Goal: Task Accomplishment & Management: Manage account settings

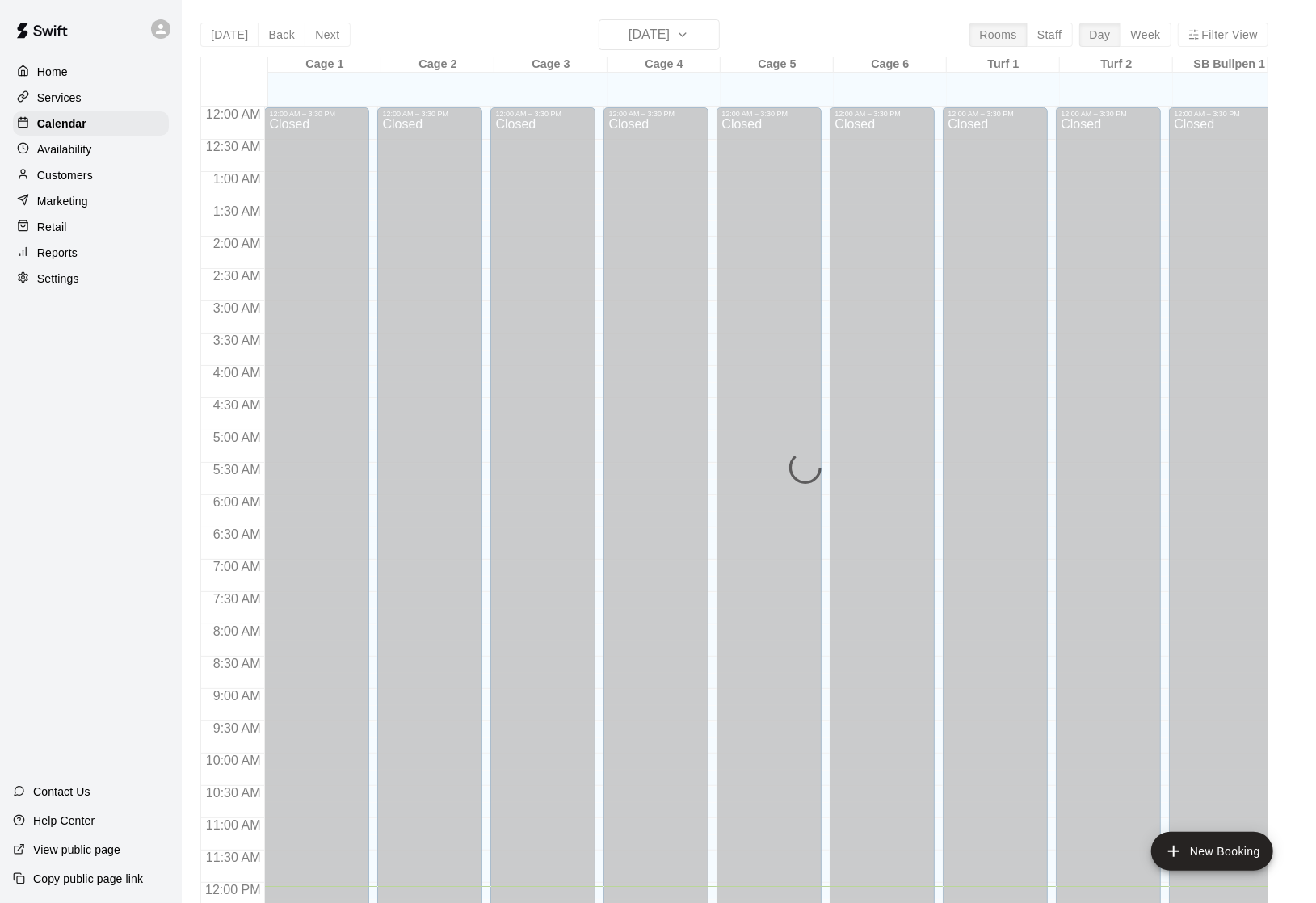
scroll to position [685, 809]
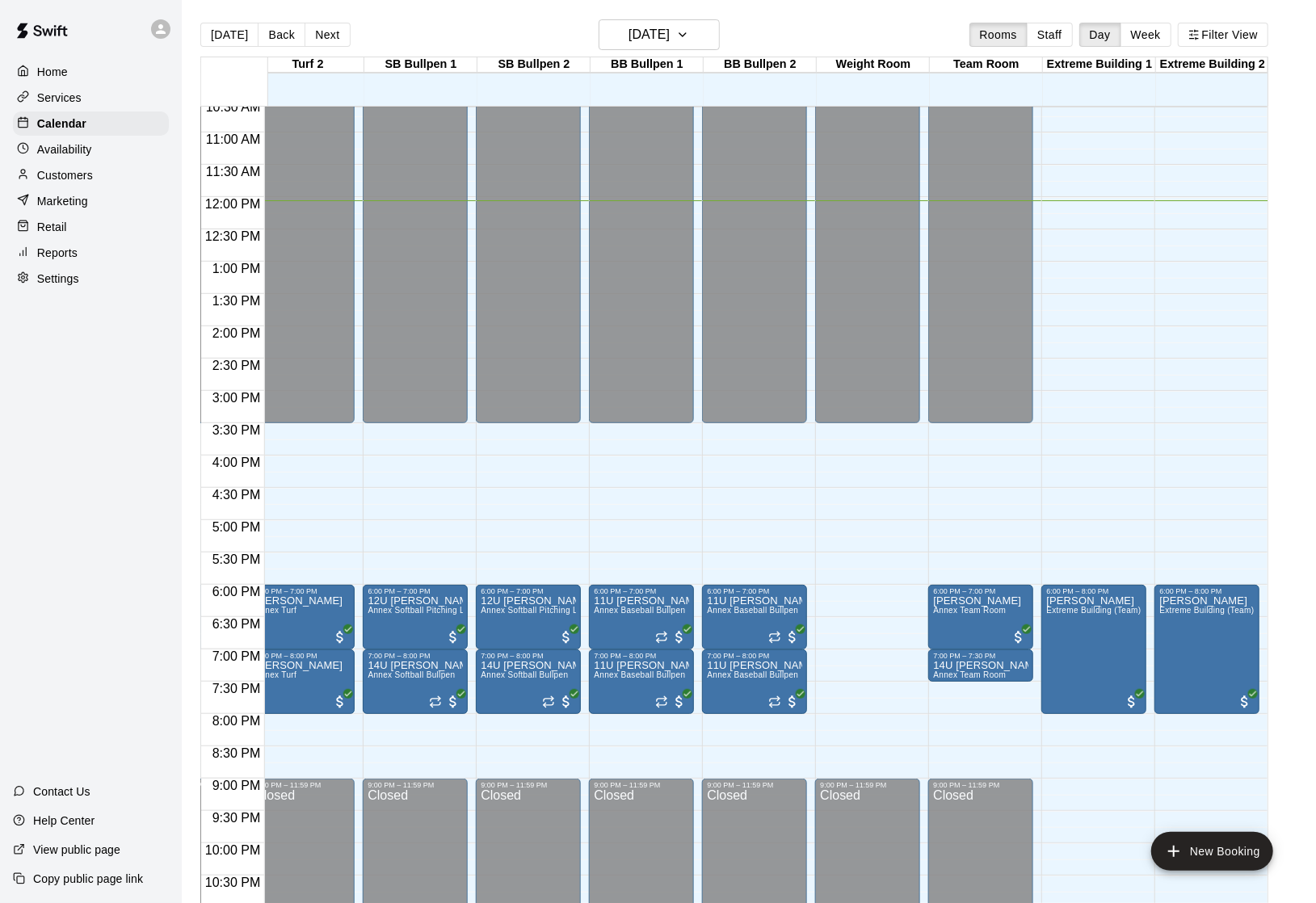
click at [70, 95] on p "Services" at bounding box center [59, 97] width 45 height 16
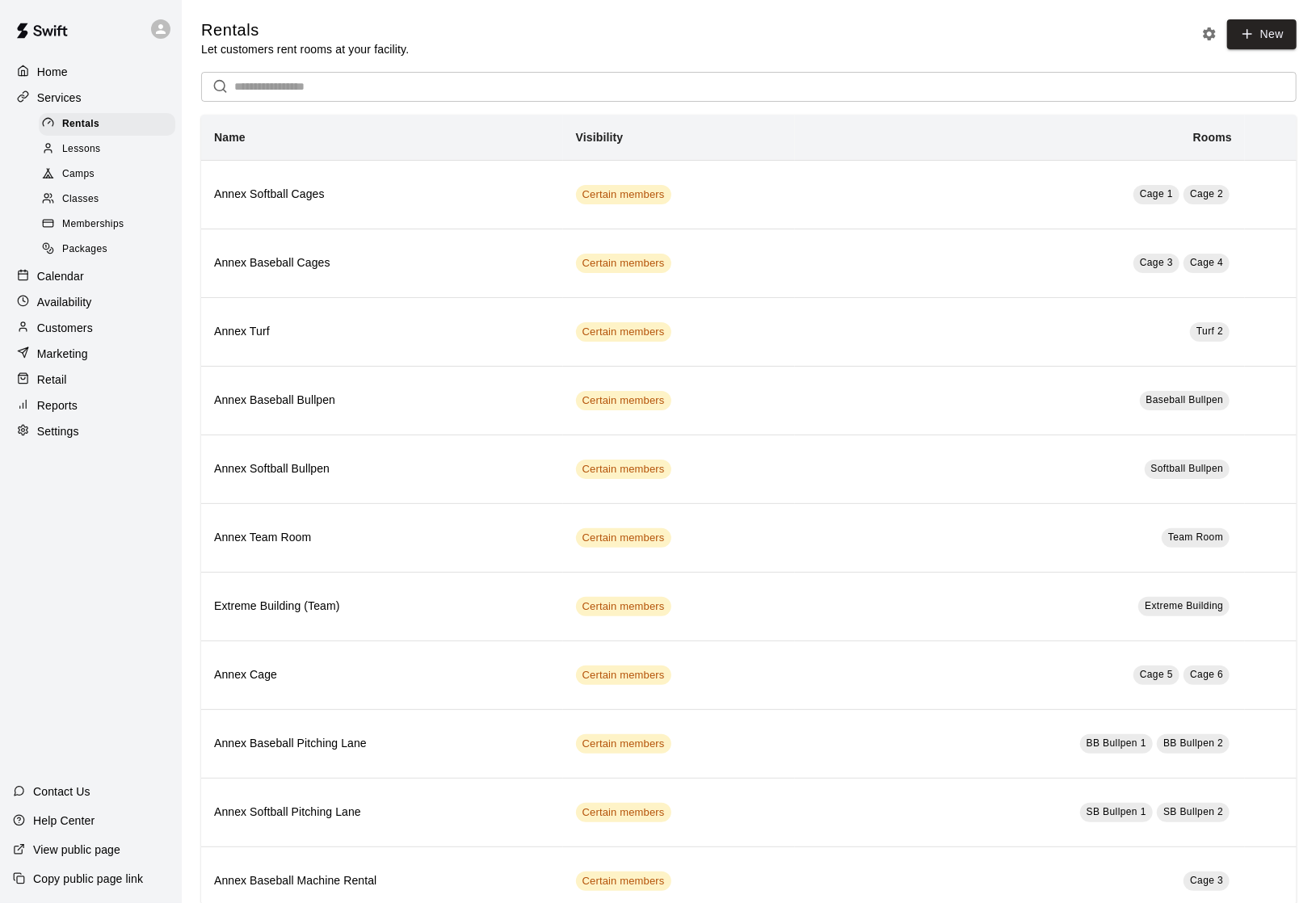
click at [79, 201] on span "Classes" at bounding box center [80, 200] width 36 height 16
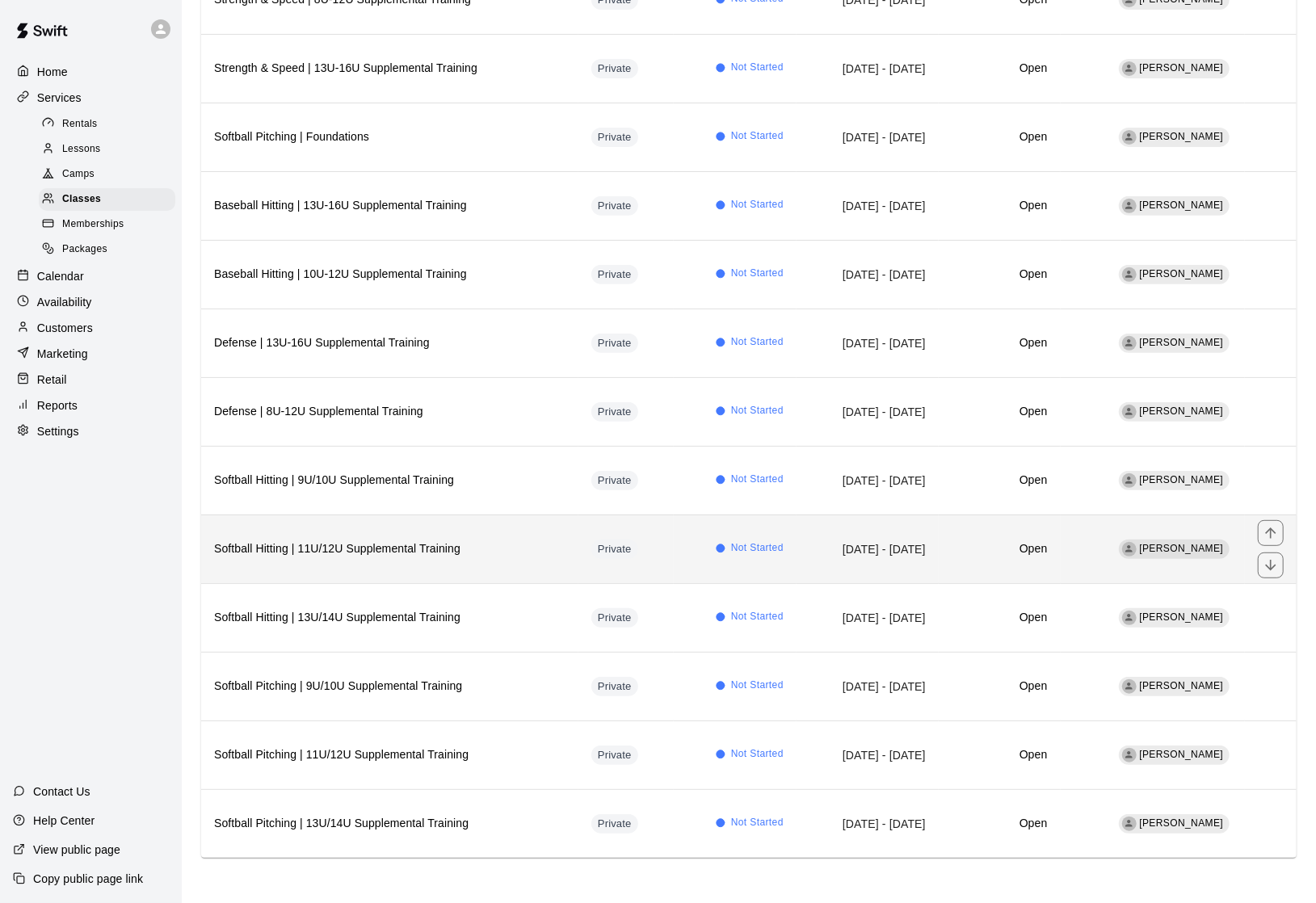
scroll to position [315, 0]
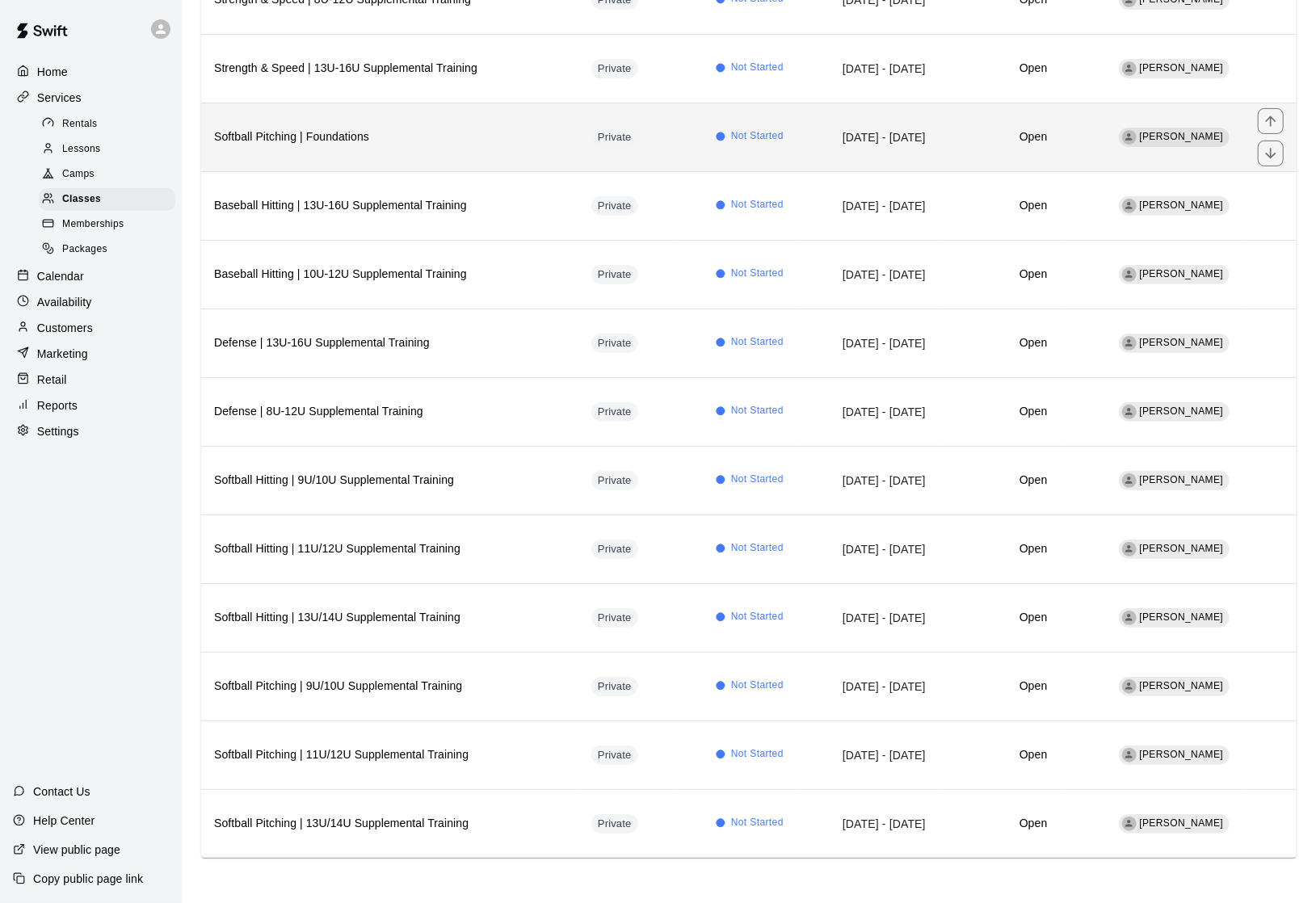
click at [347, 146] on h6 "Softball Pitching | Foundations" at bounding box center [390, 137] width 351 height 18
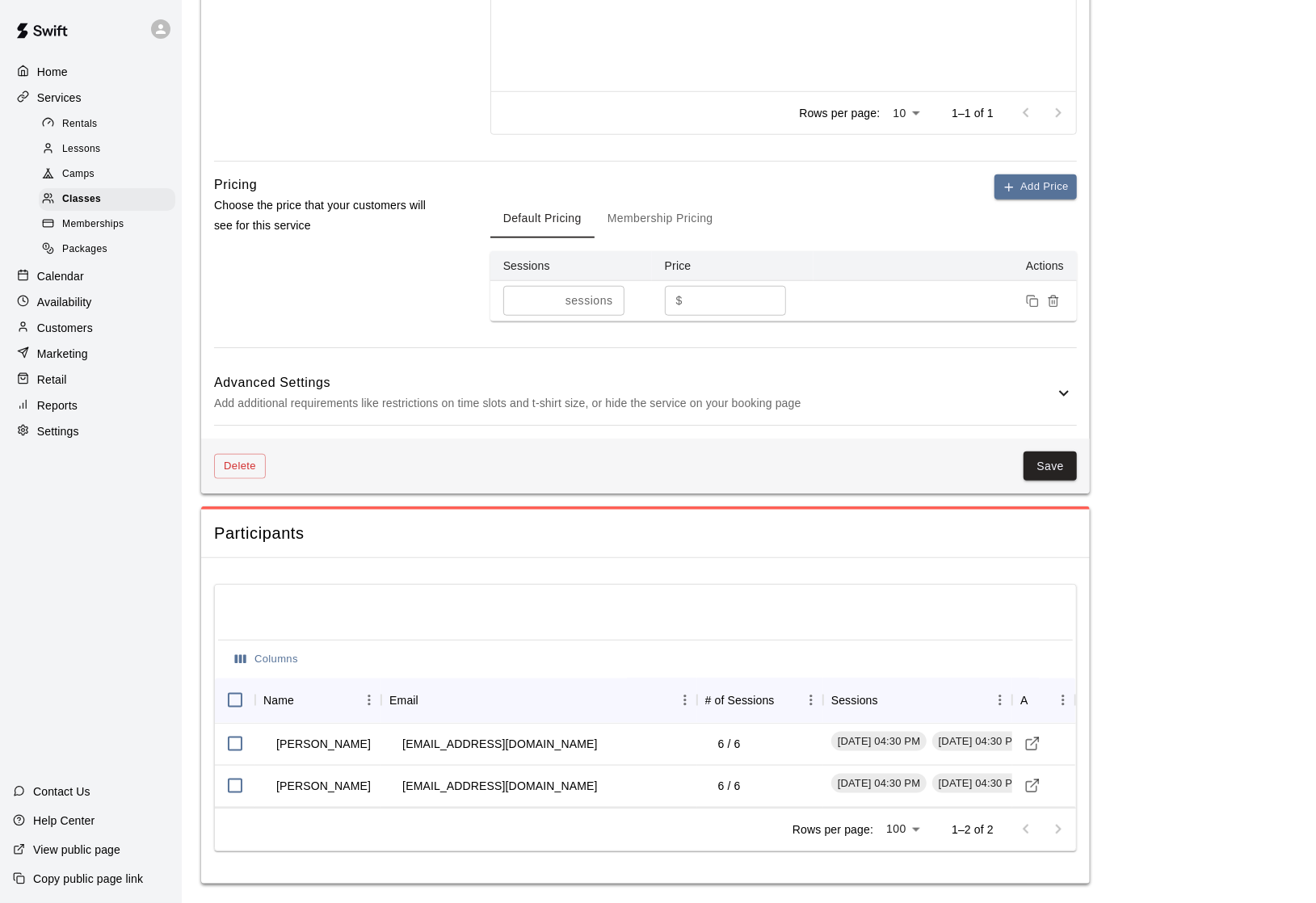
scroll to position [867, 0]
click at [65, 73] on p "Home" at bounding box center [52, 71] width 31 height 16
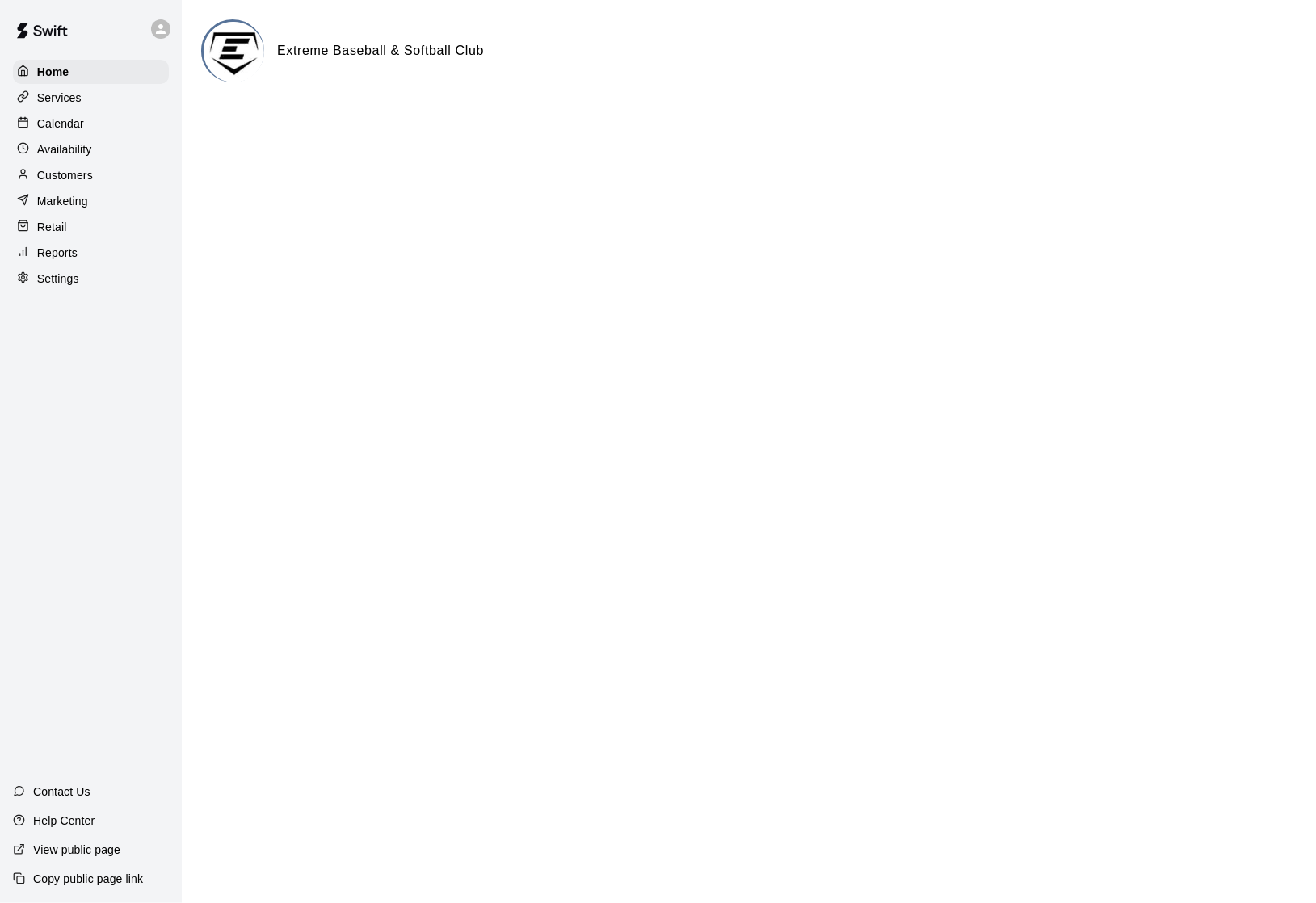
click at [72, 99] on p "Services" at bounding box center [59, 97] width 45 height 16
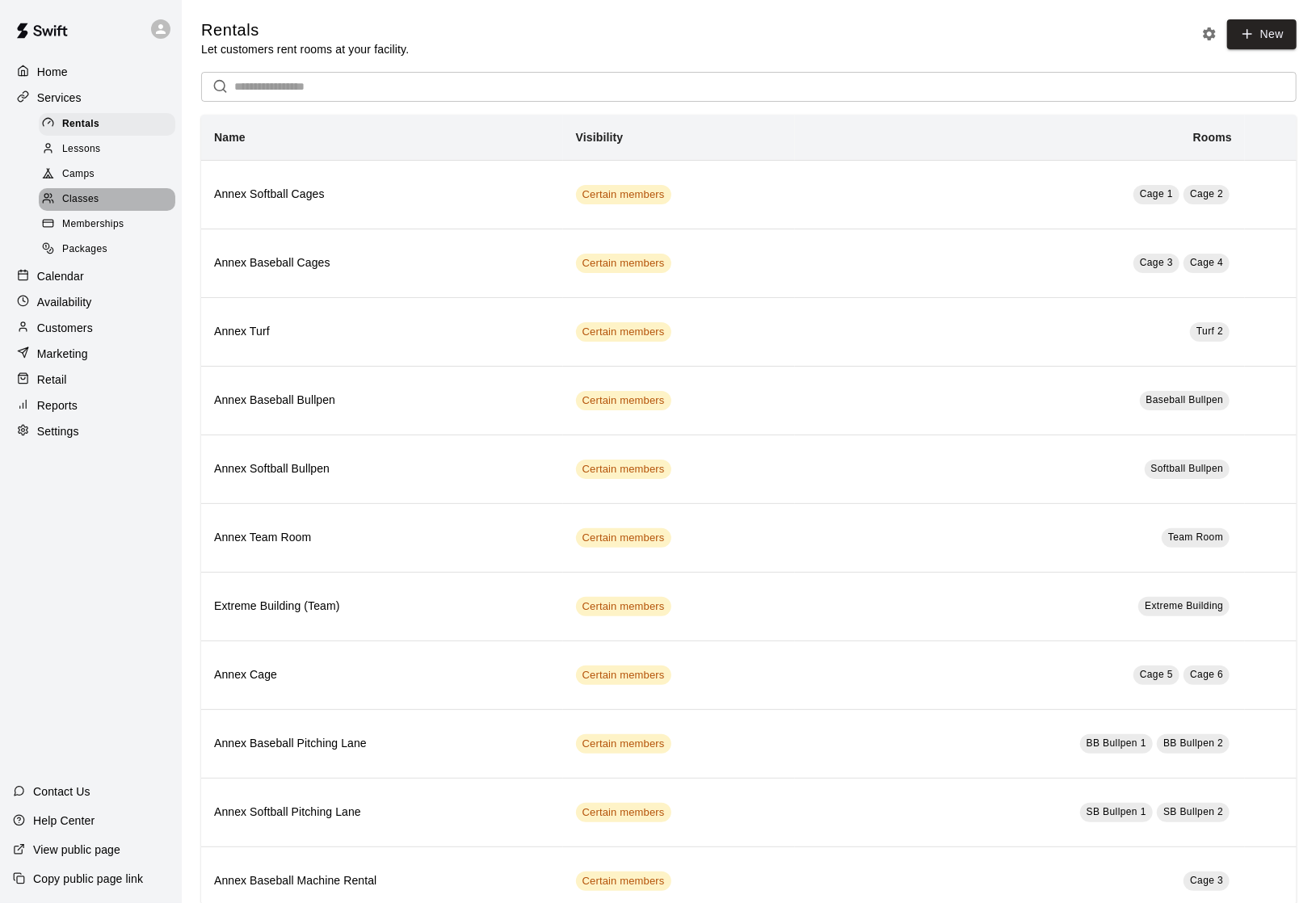
click at [89, 200] on span "Classes" at bounding box center [80, 200] width 36 height 16
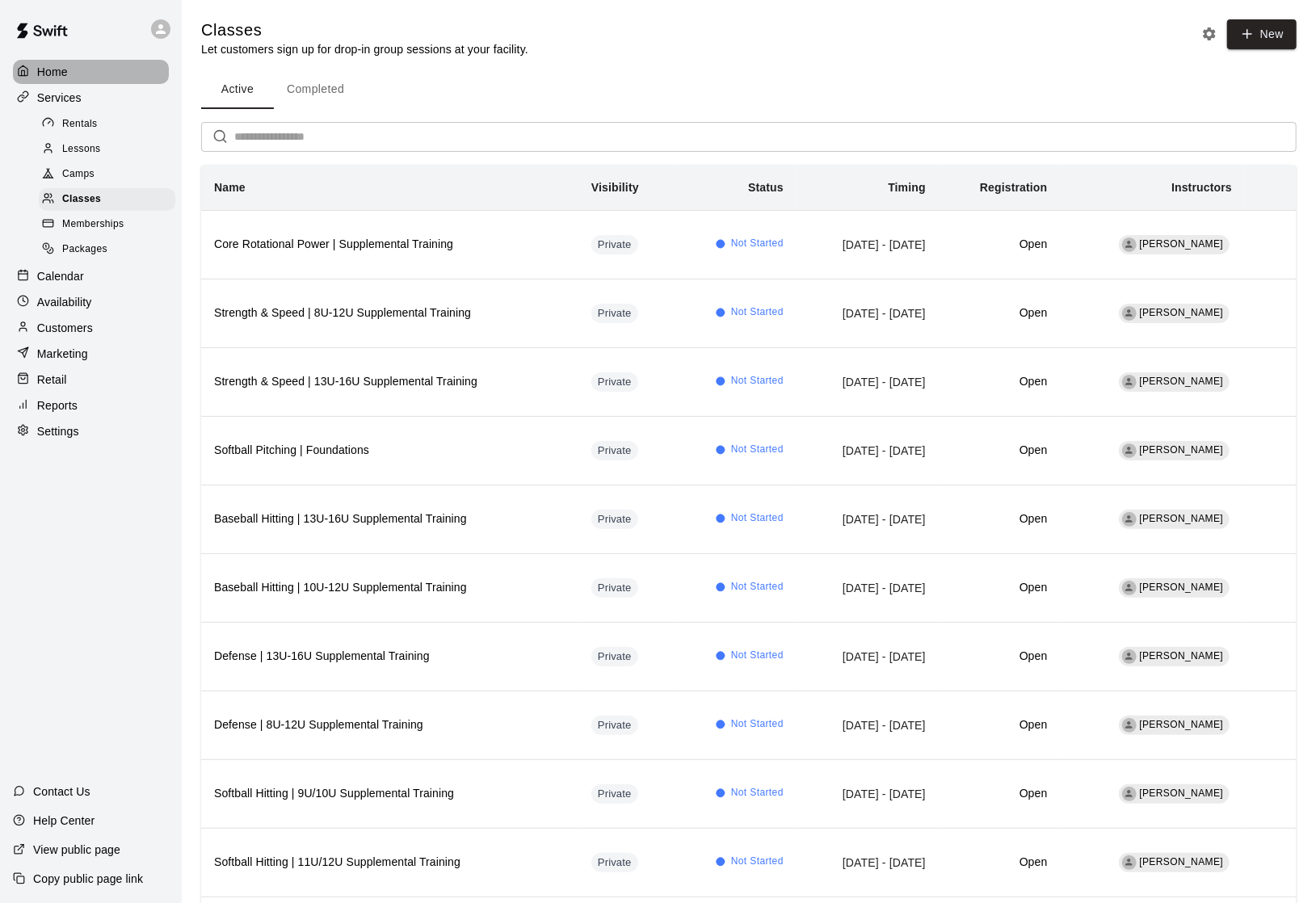
click at [94, 69] on div "Home" at bounding box center [90, 71] width 156 height 24
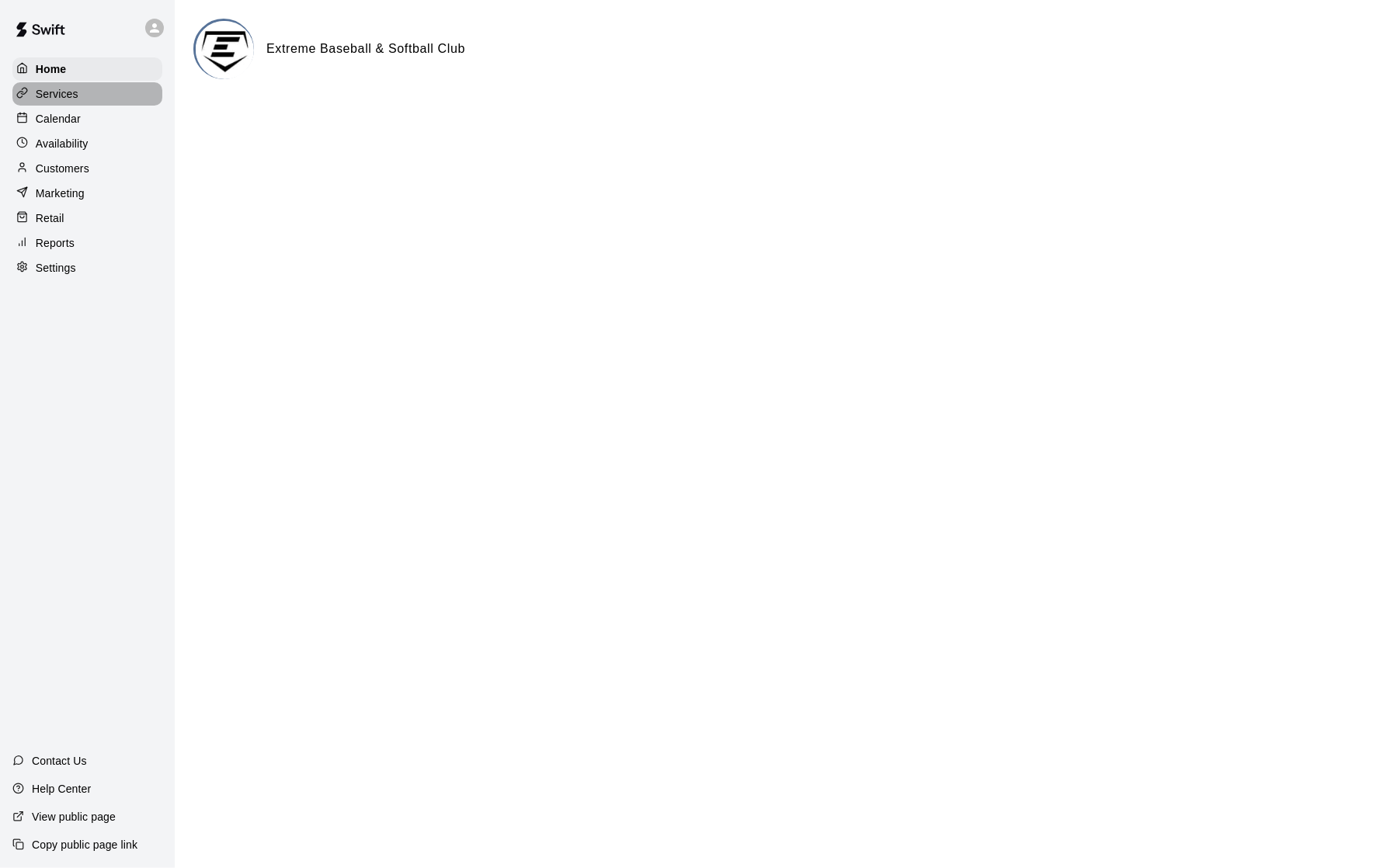
click at [92, 96] on div "Services" at bounding box center [87, 94] width 150 height 23
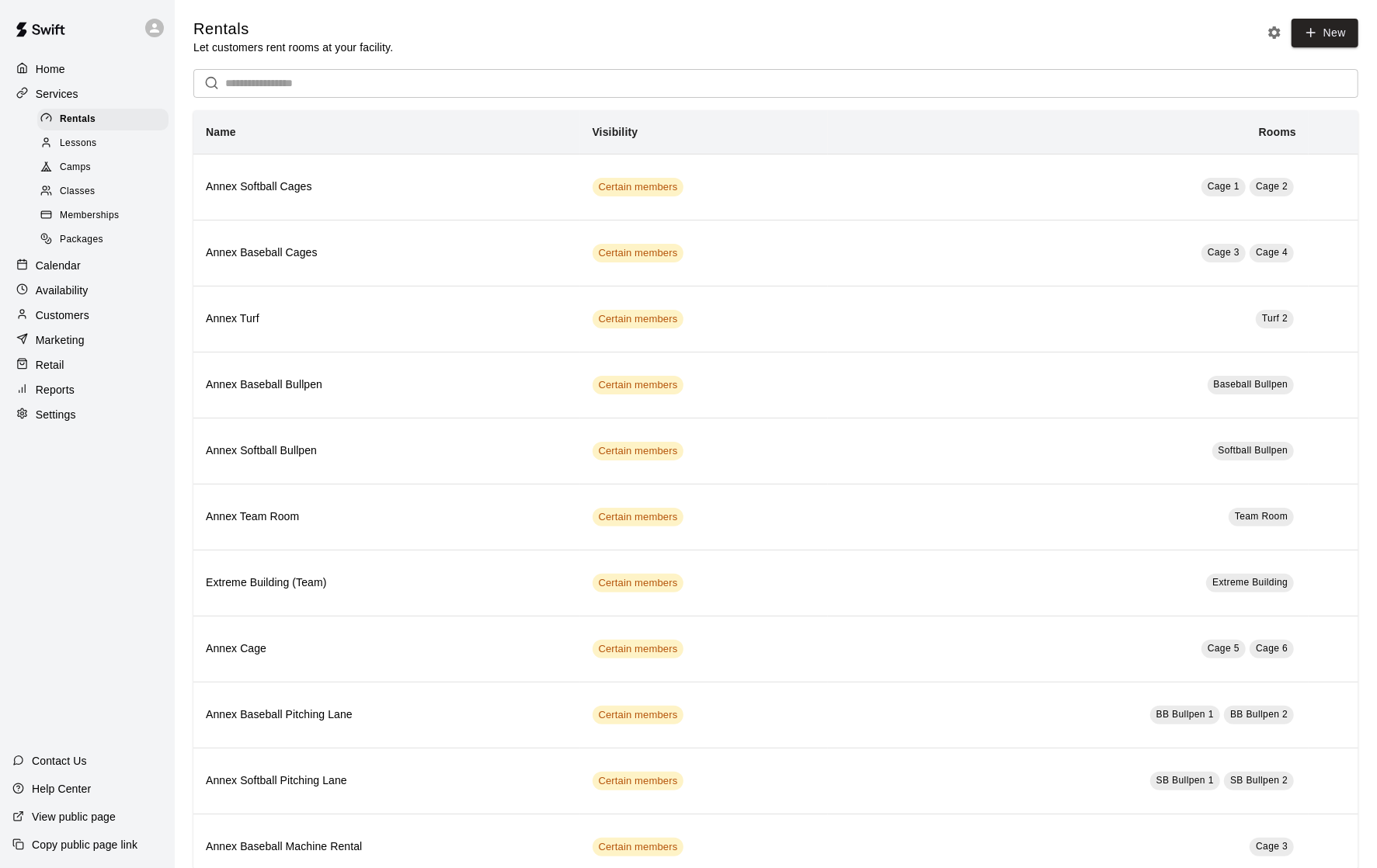
click at [75, 242] on span "Packages" at bounding box center [81, 240] width 44 height 16
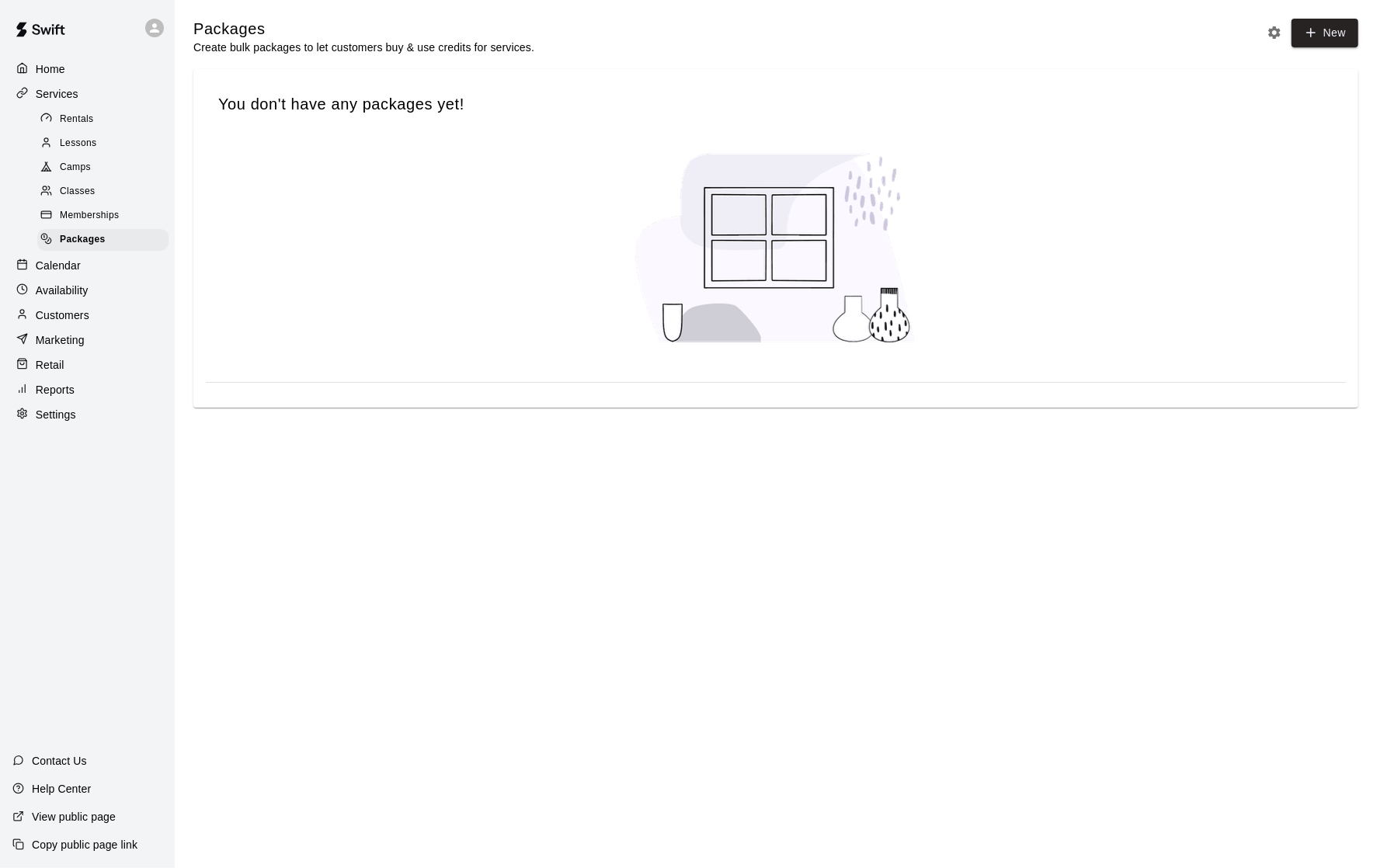
click at [67, 65] on div "Home" at bounding box center [87, 69] width 150 height 23
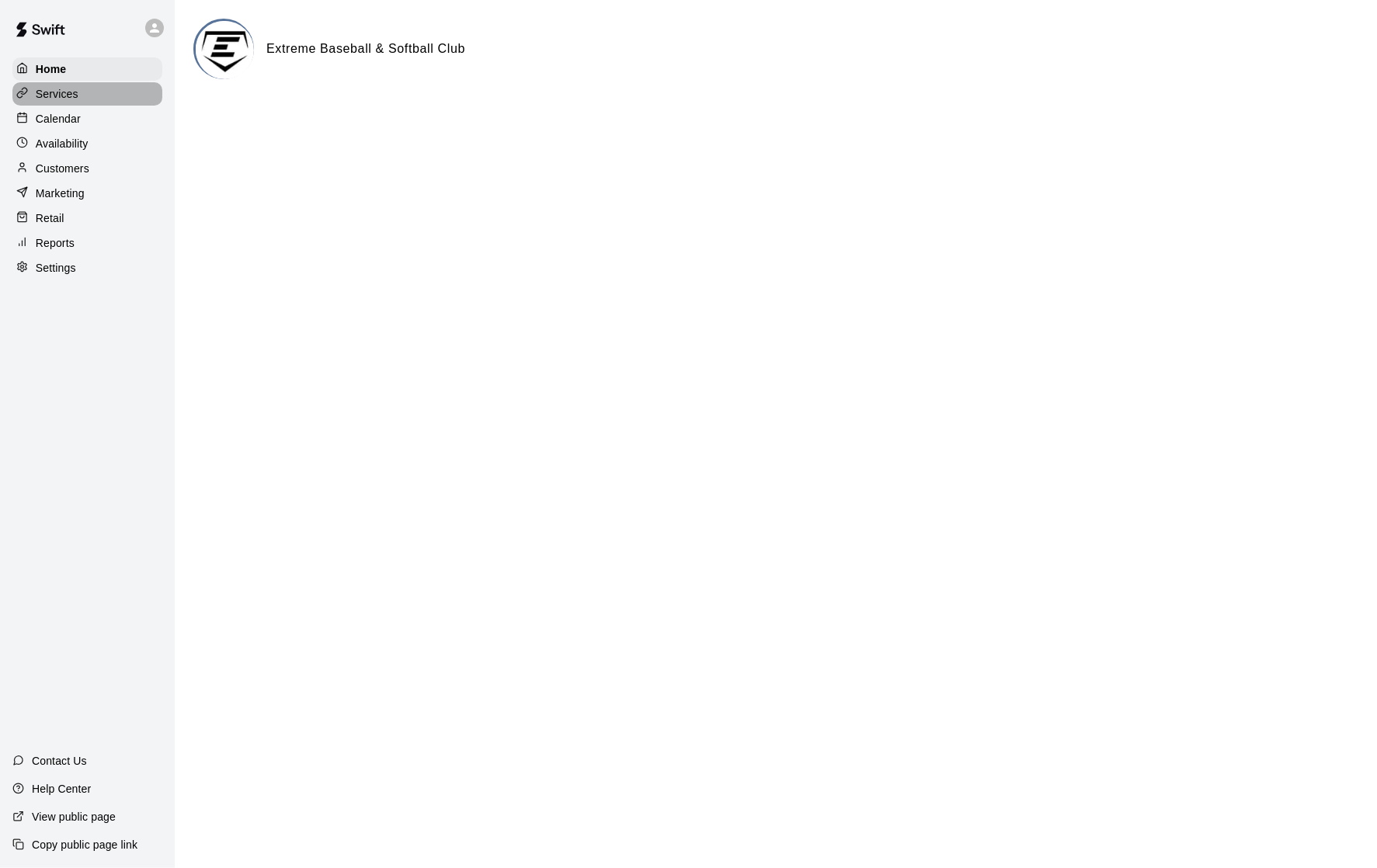
click at [84, 95] on div "Services" at bounding box center [87, 94] width 150 height 23
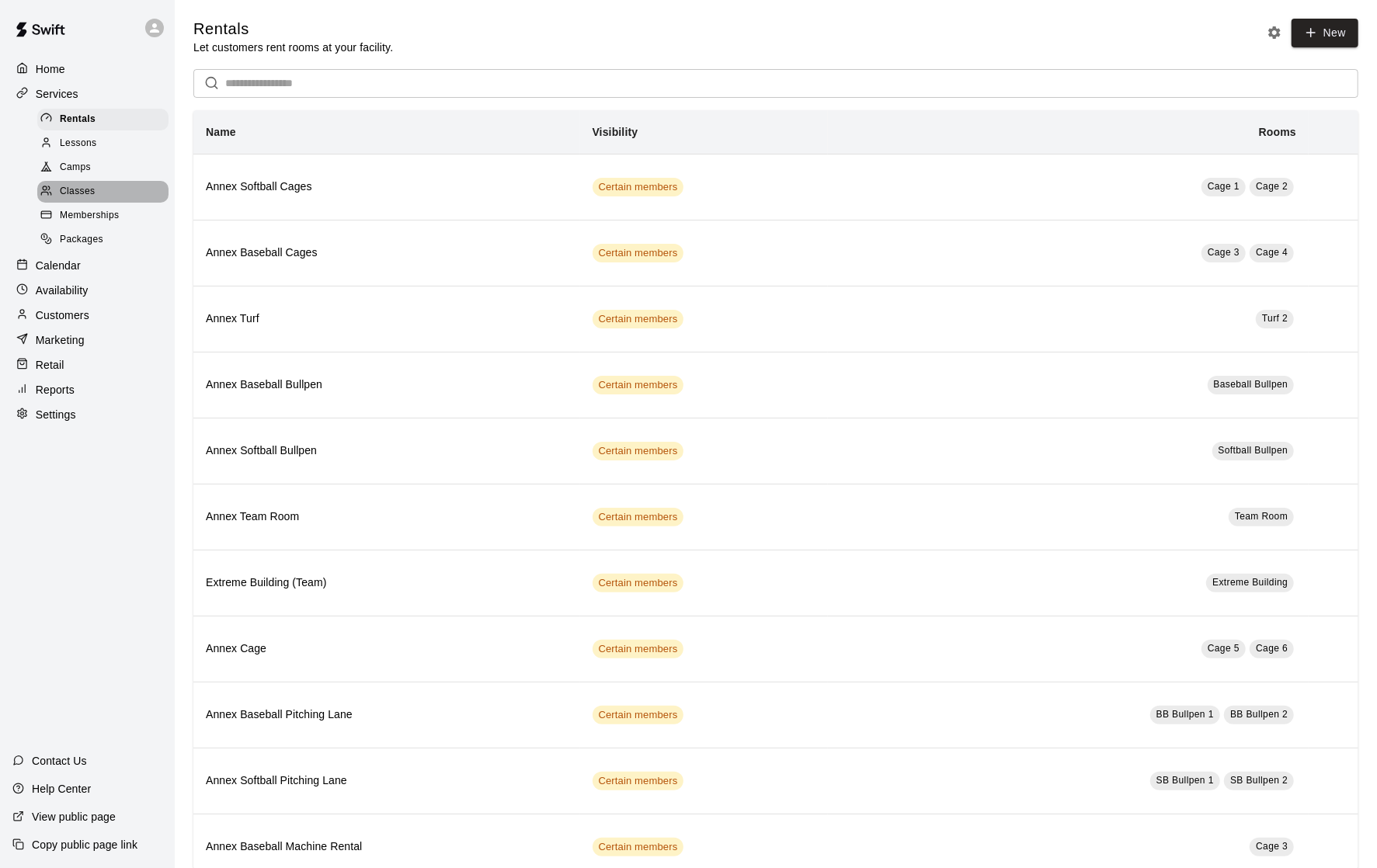
click at [87, 184] on span "Classes" at bounding box center [77, 192] width 35 height 16
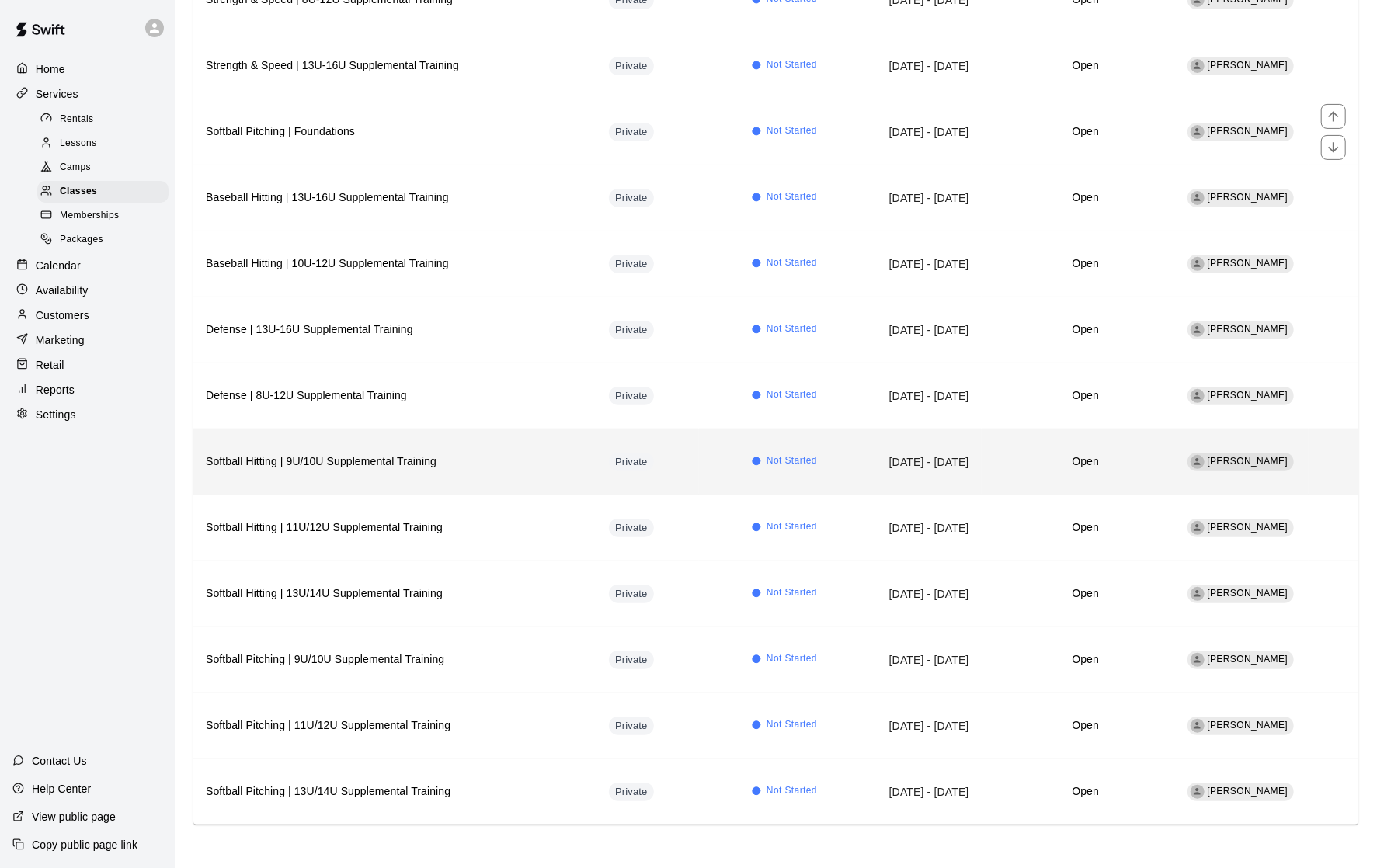
scroll to position [464, 0]
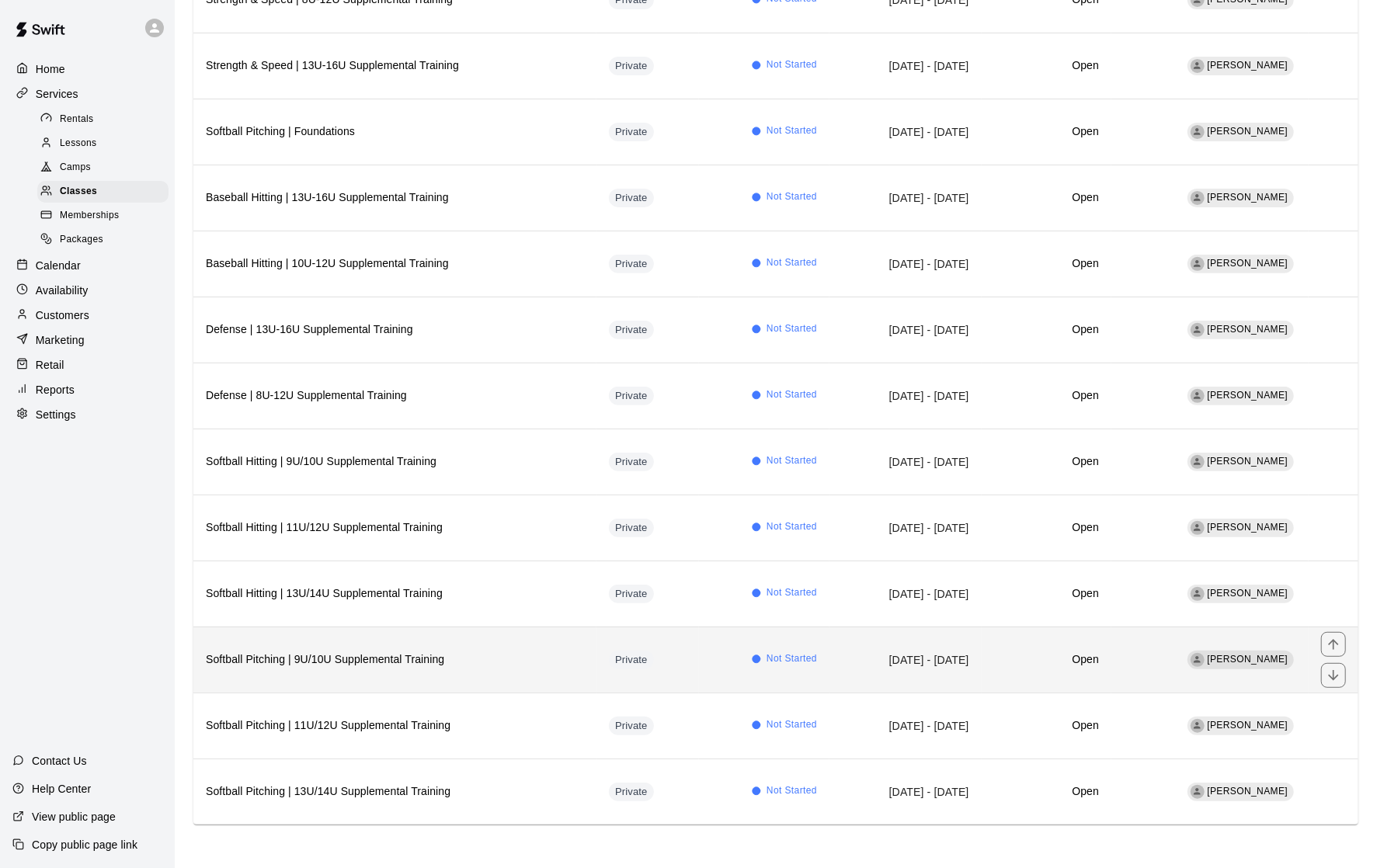
click at [498, 647] on th "Softball Pitching | 9U/10U Supplemental Training" at bounding box center [394, 660] width 403 height 66
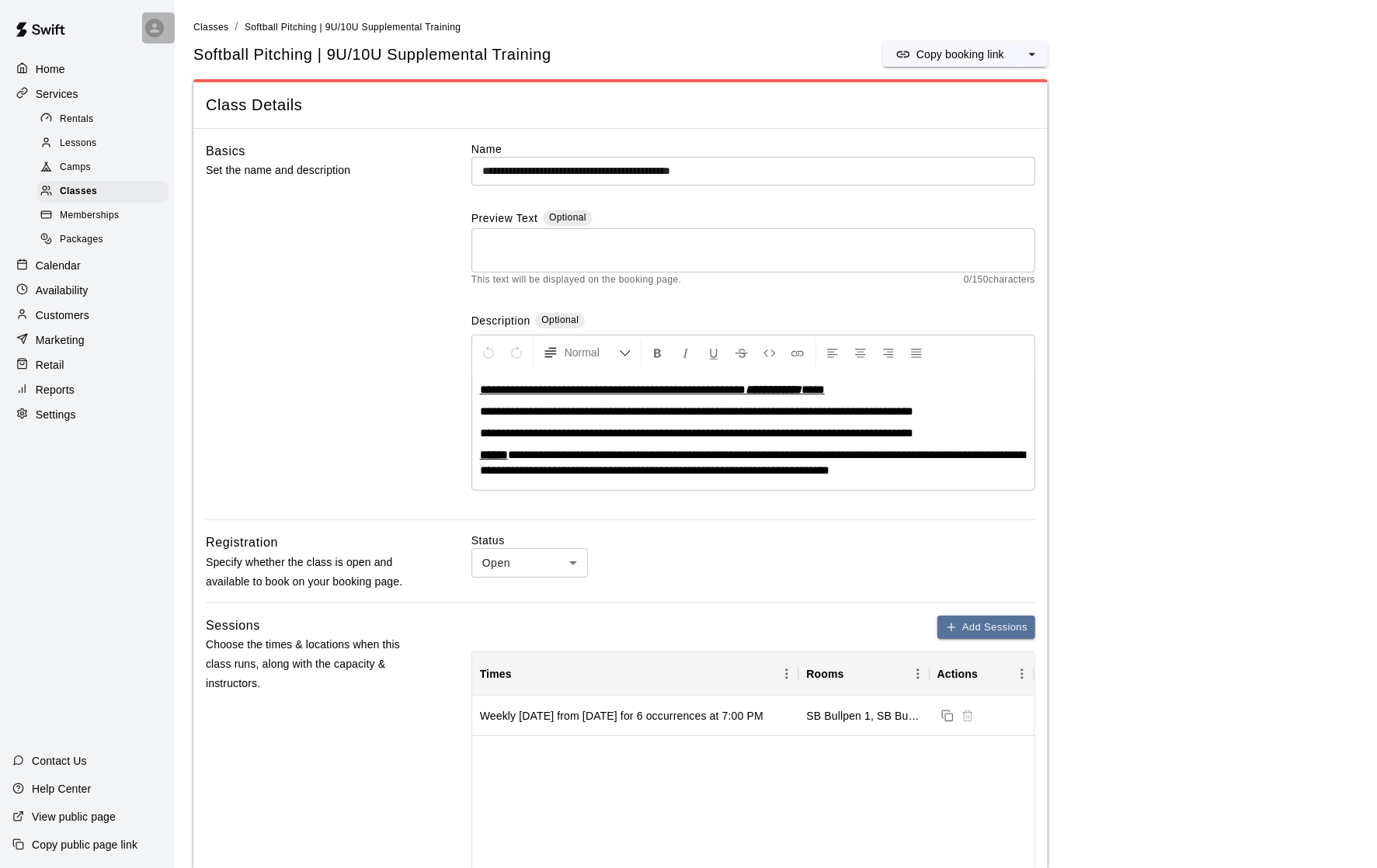
click at [161, 23] on div at bounding box center [155, 28] width 19 height 19
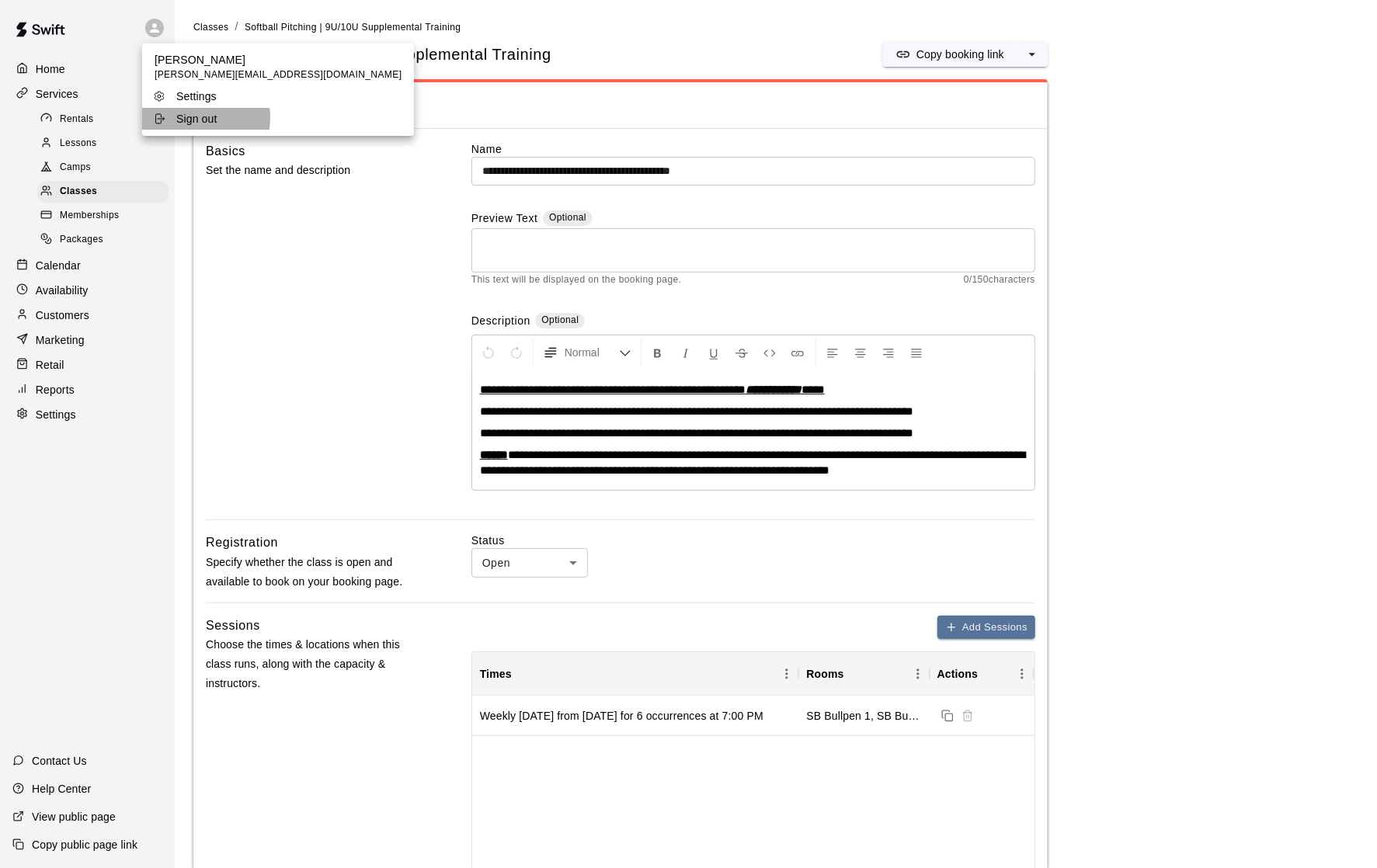
click at [193, 117] on p "Sign out" at bounding box center [197, 118] width 41 height 16
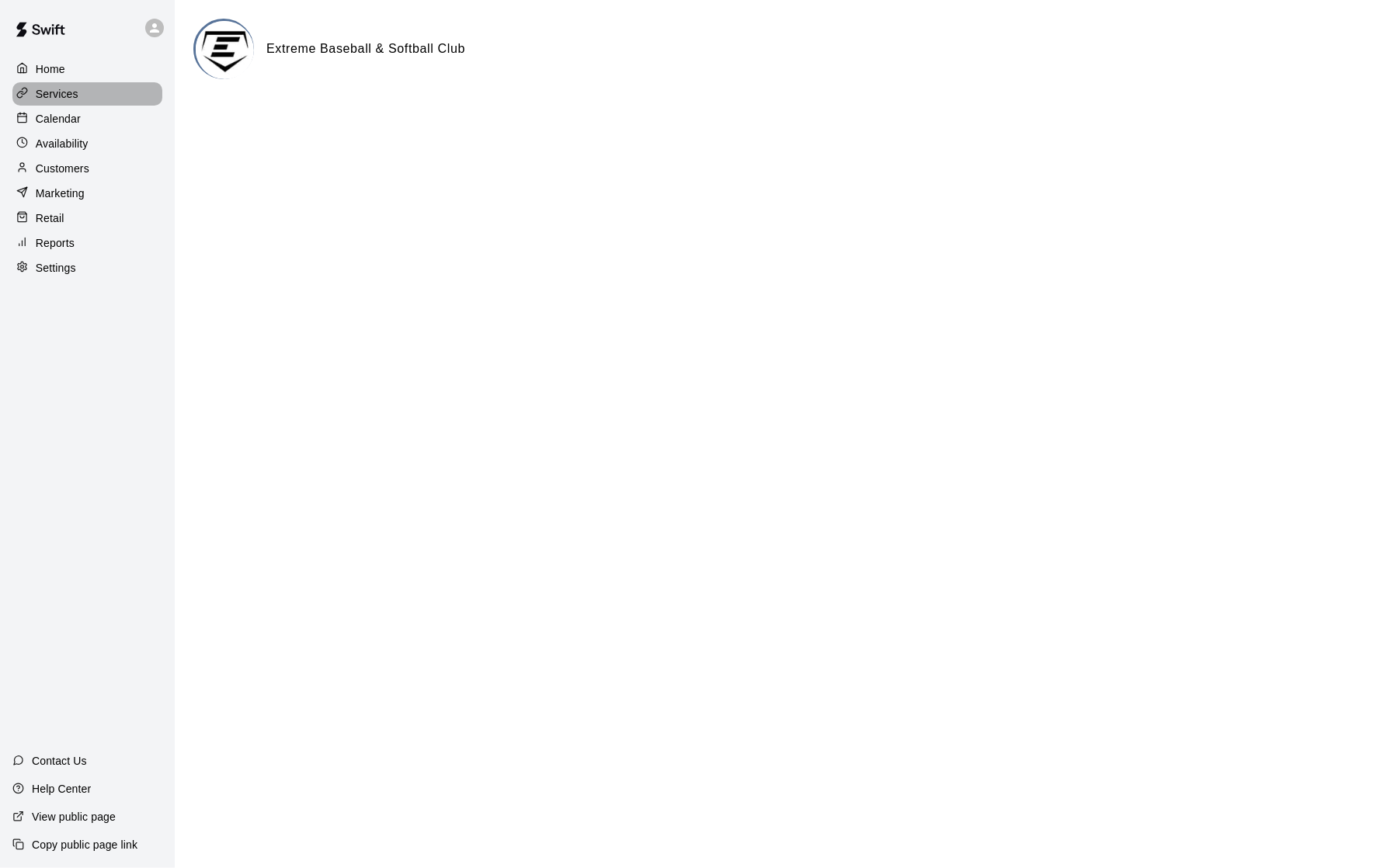
click at [62, 100] on p "Services" at bounding box center [57, 93] width 43 height 16
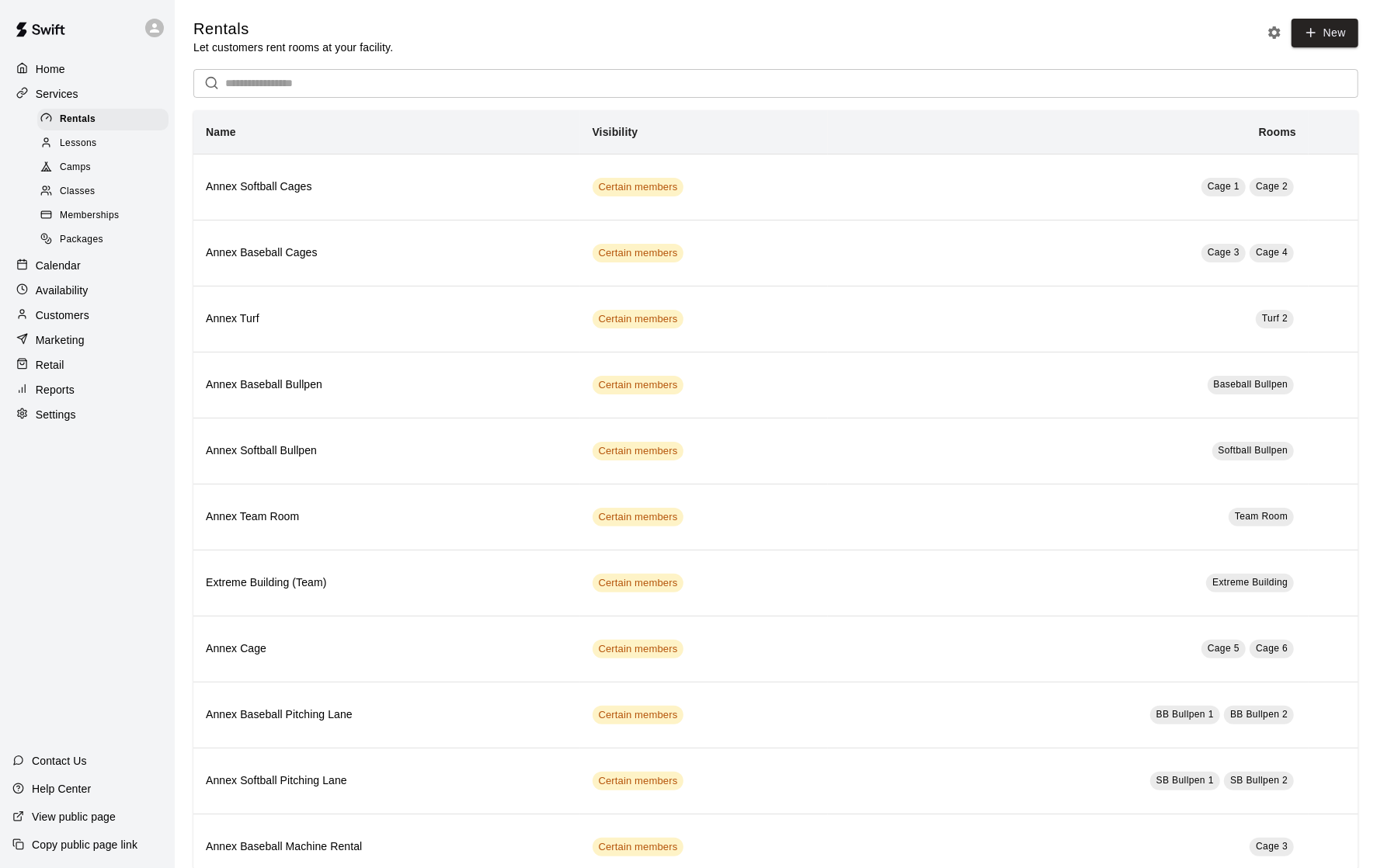
click at [82, 196] on span "Classes" at bounding box center [77, 192] width 35 height 16
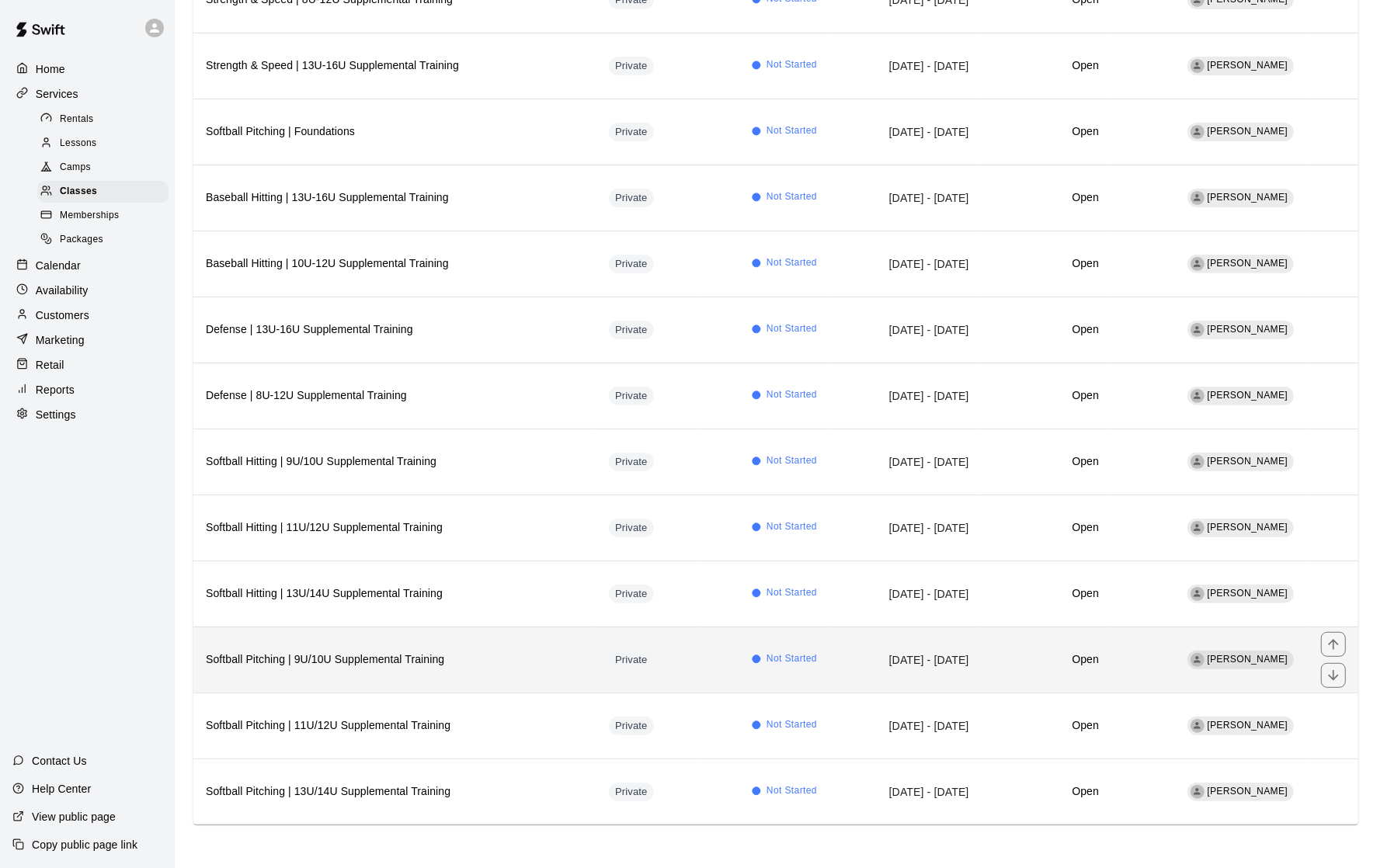
scroll to position [464, 0]
click at [401, 651] on h6 "Softball Pitching | 9U/10U Supplemental Training" at bounding box center [394, 660] width 378 height 17
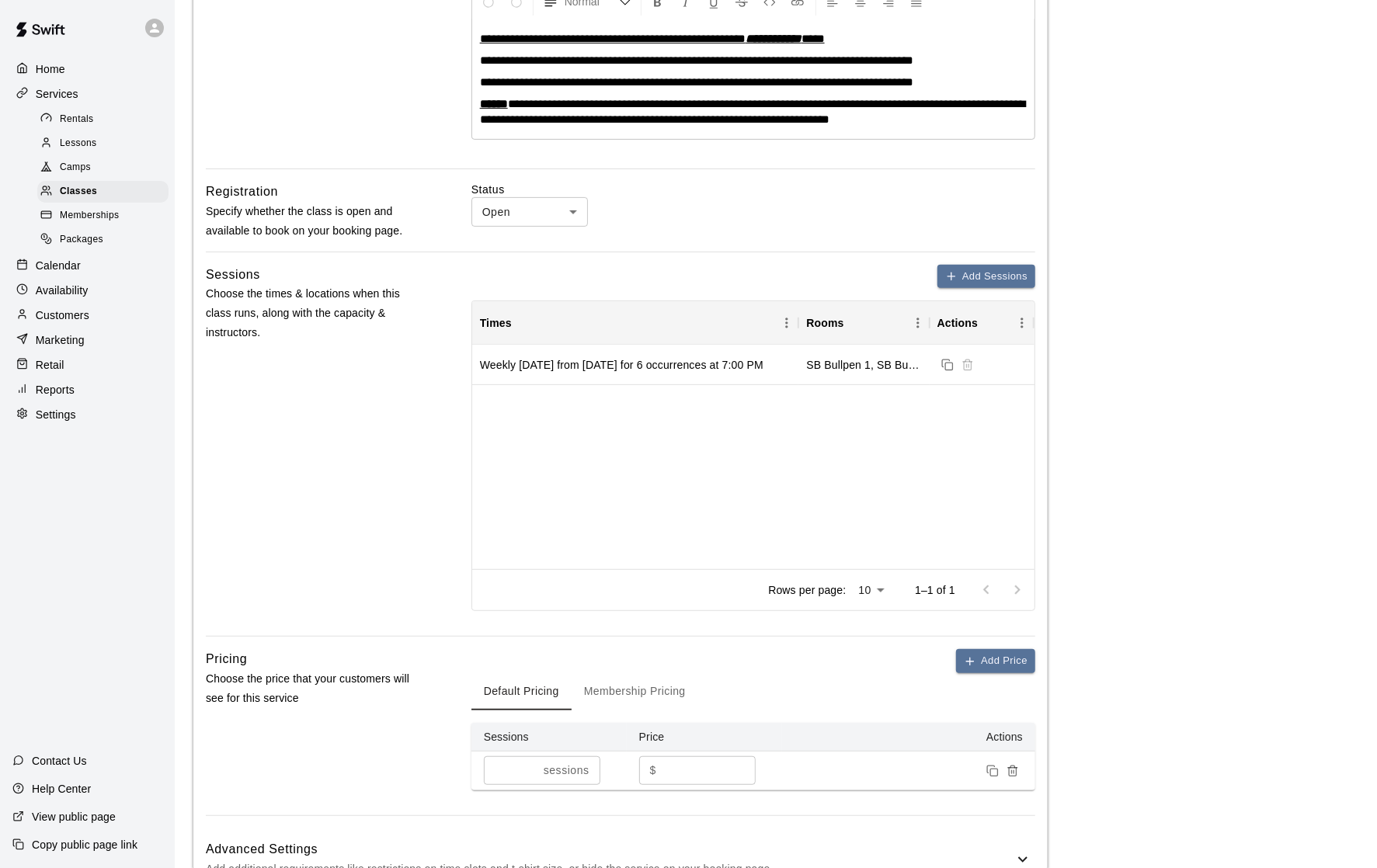
scroll to position [146, 0]
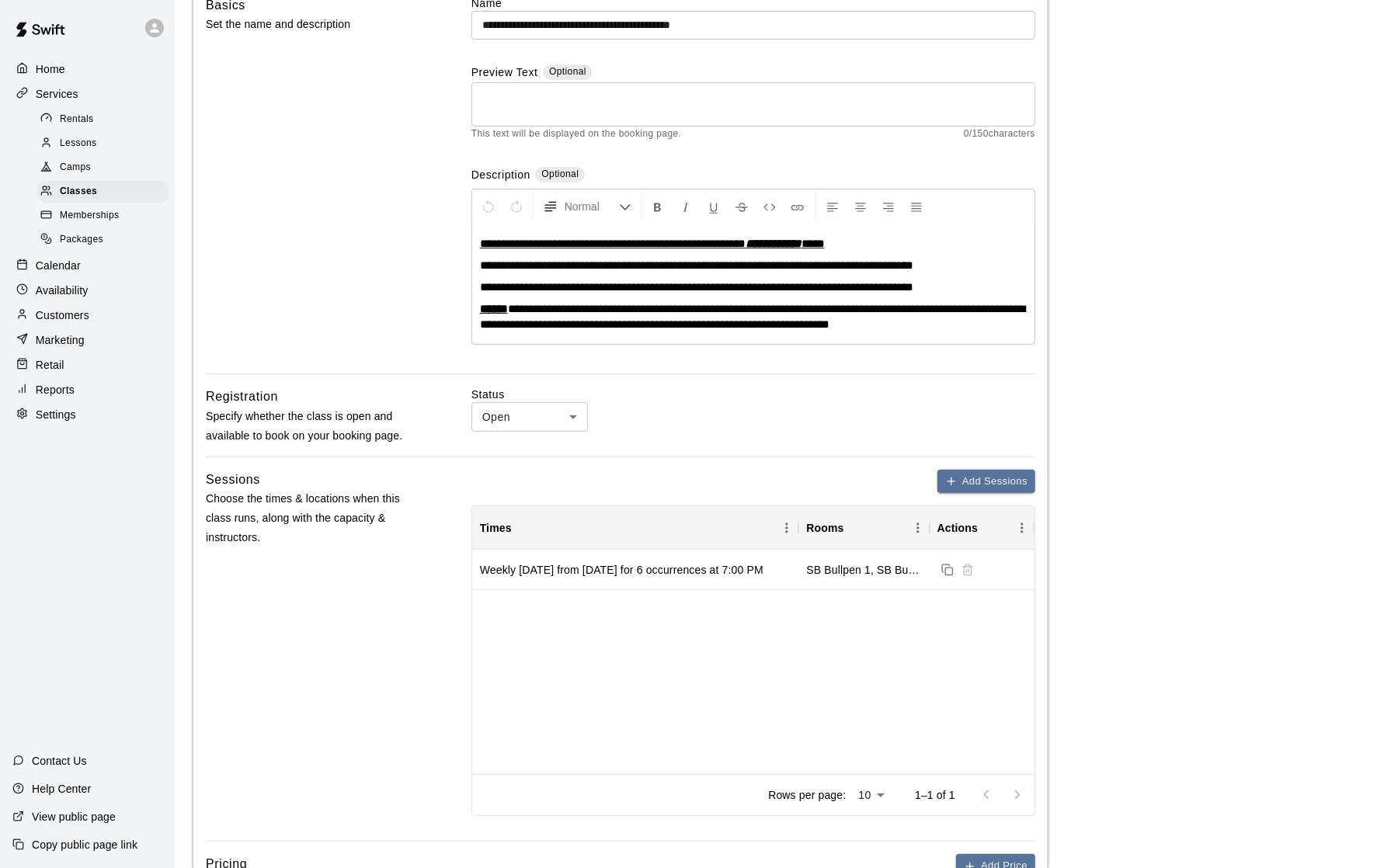
click at [160, 26] on icon at bounding box center [154, 27] width 14 height 14
click at [363, 122] on div at bounding box center [688, 434] width 1377 height 868
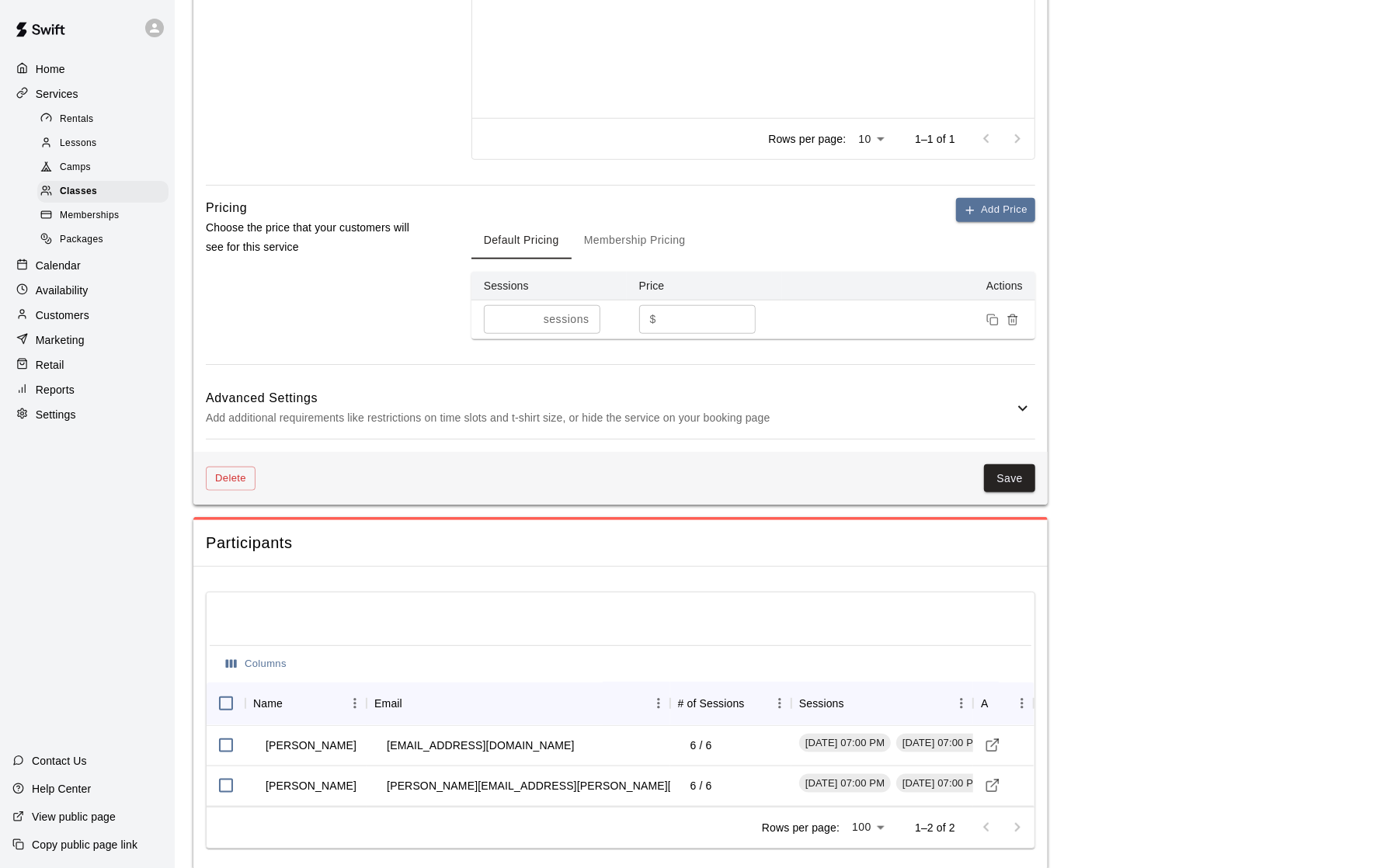
scroll to position [802, 0]
click at [1024, 409] on icon at bounding box center [1022, 408] width 9 height 6
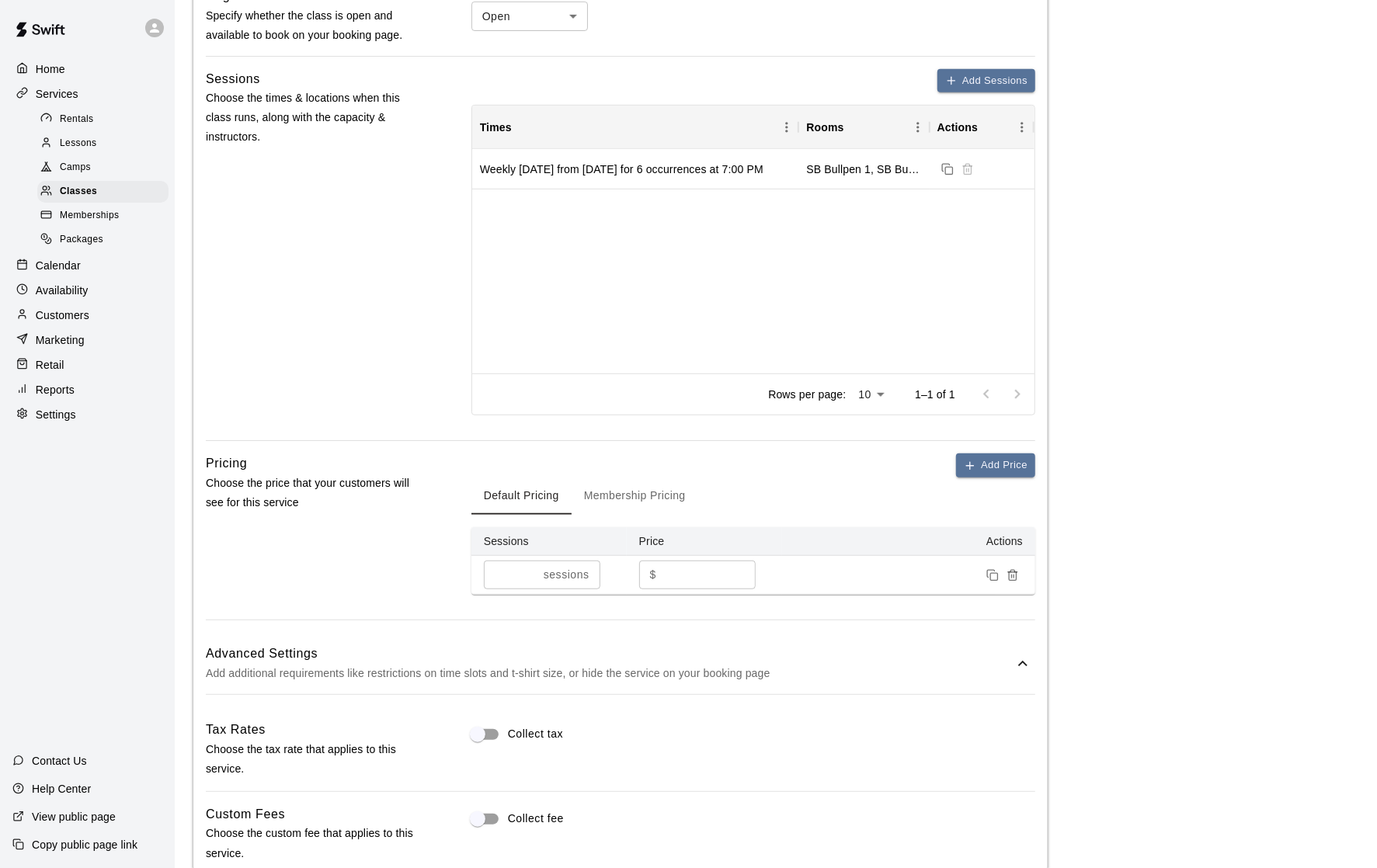
scroll to position [609, 0]
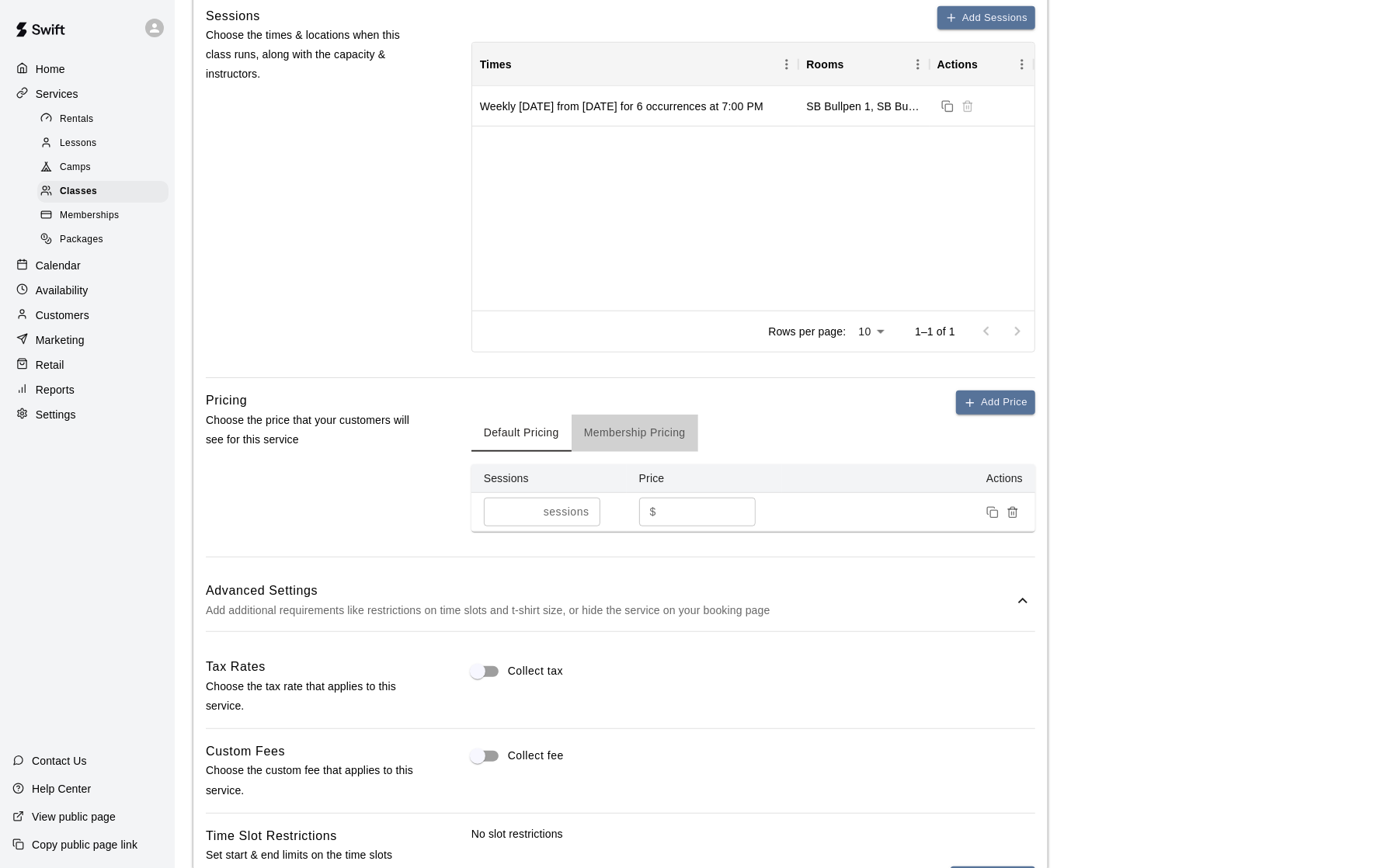
click at [638, 434] on button "Membership Pricing" at bounding box center [634, 432] width 127 height 37
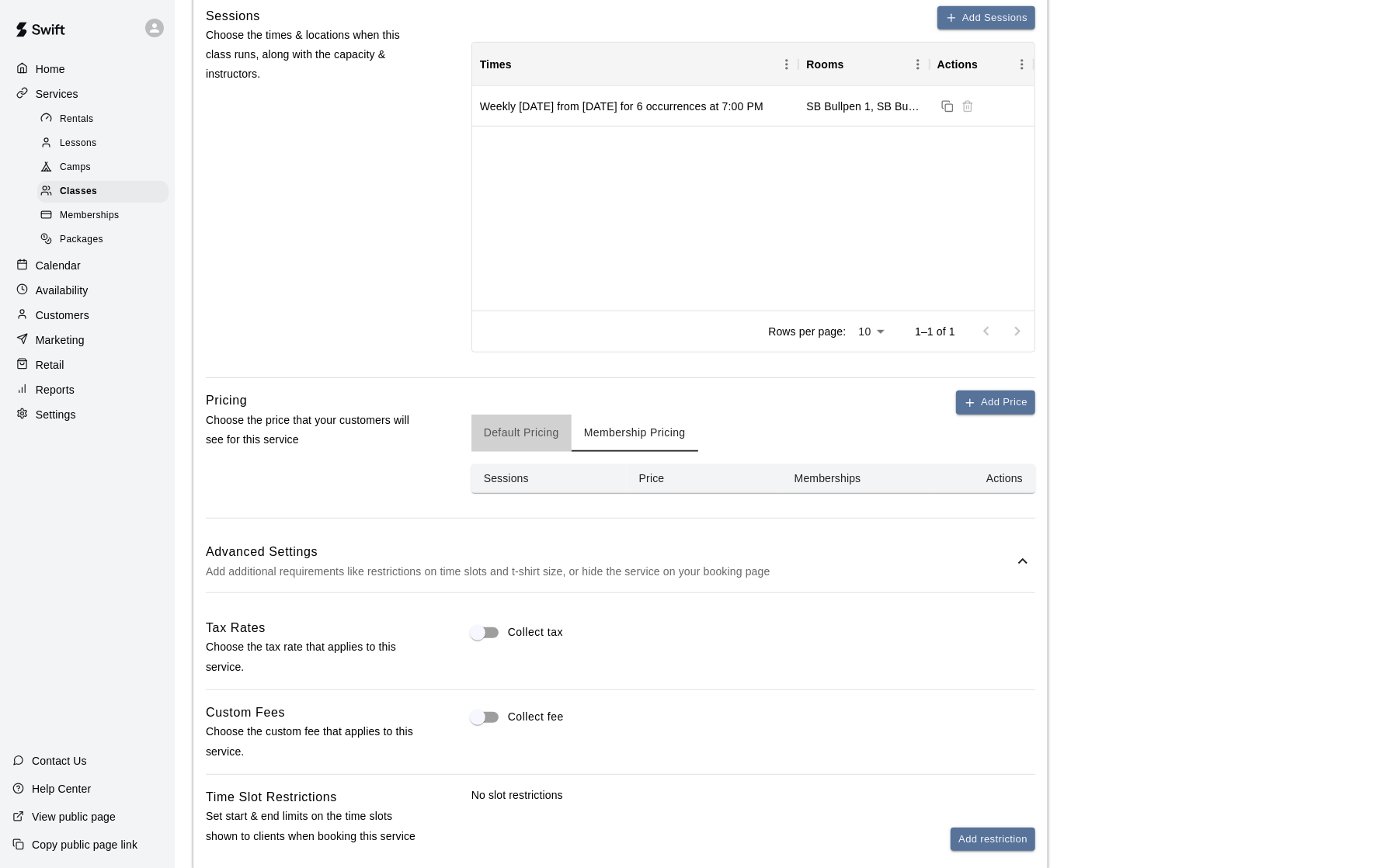
click at [531, 449] on button "Default Pricing" at bounding box center [521, 432] width 100 height 37
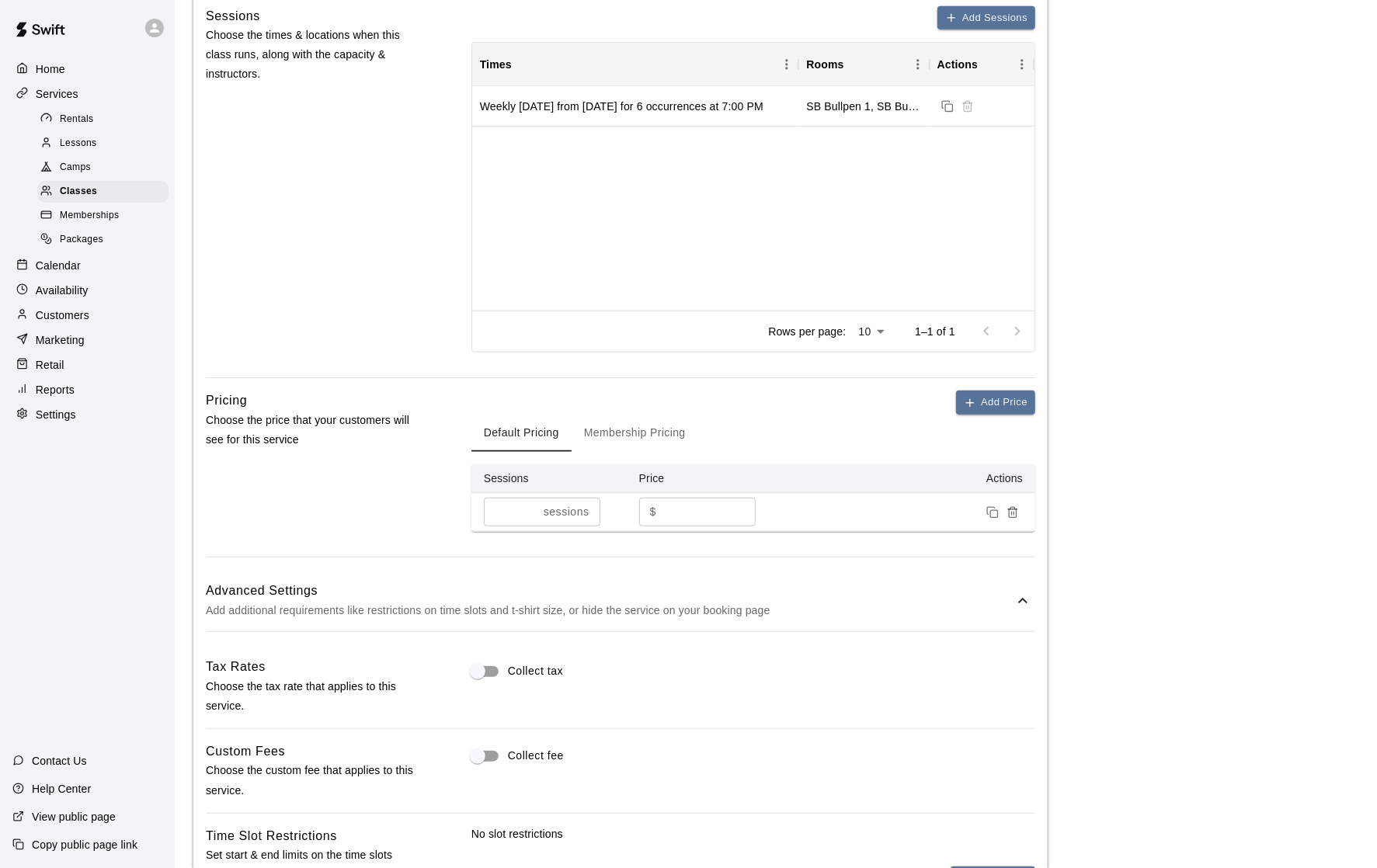
click at [697, 514] on input "***" at bounding box center [709, 512] width 93 height 29
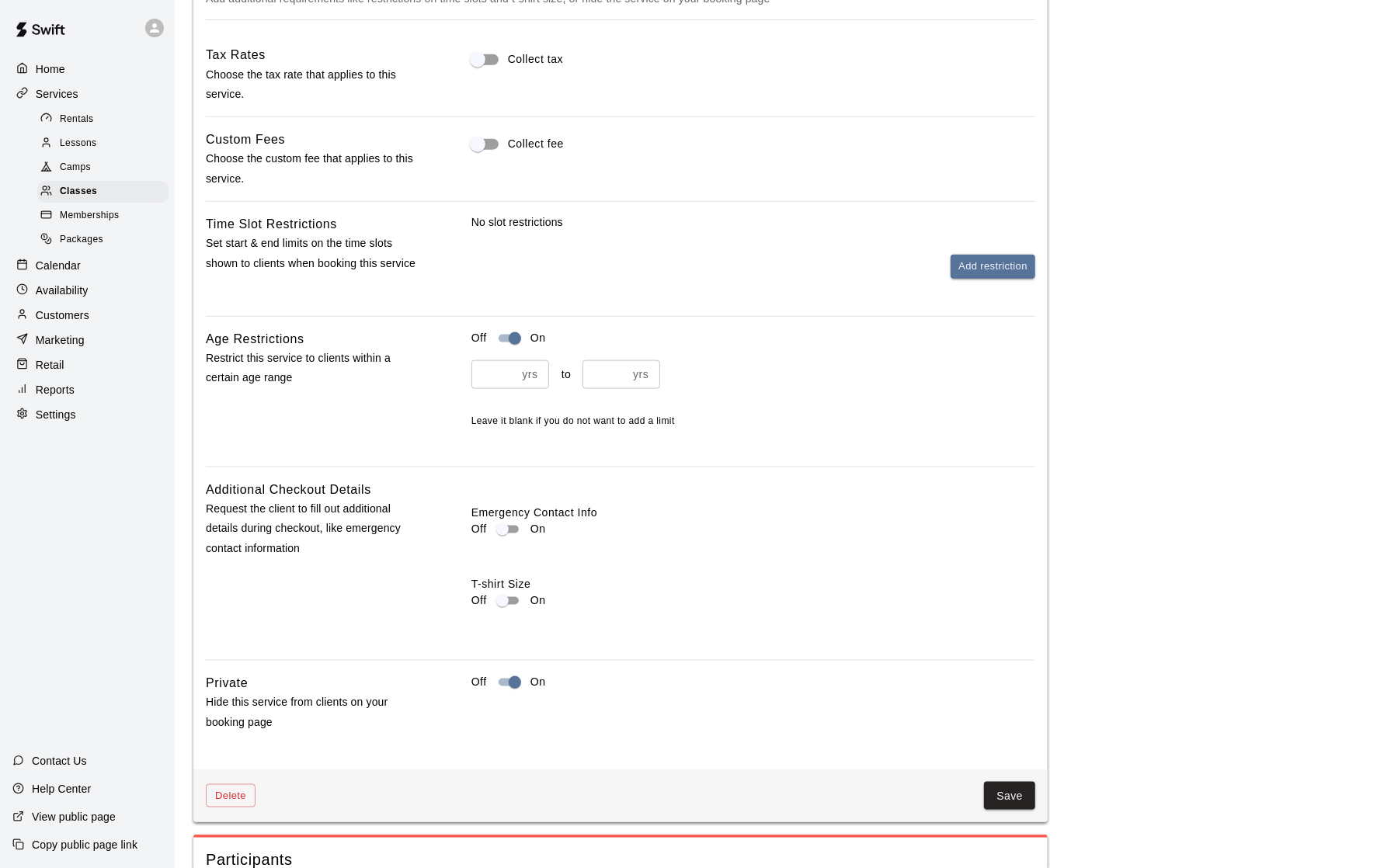
scroll to position [1243, 0]
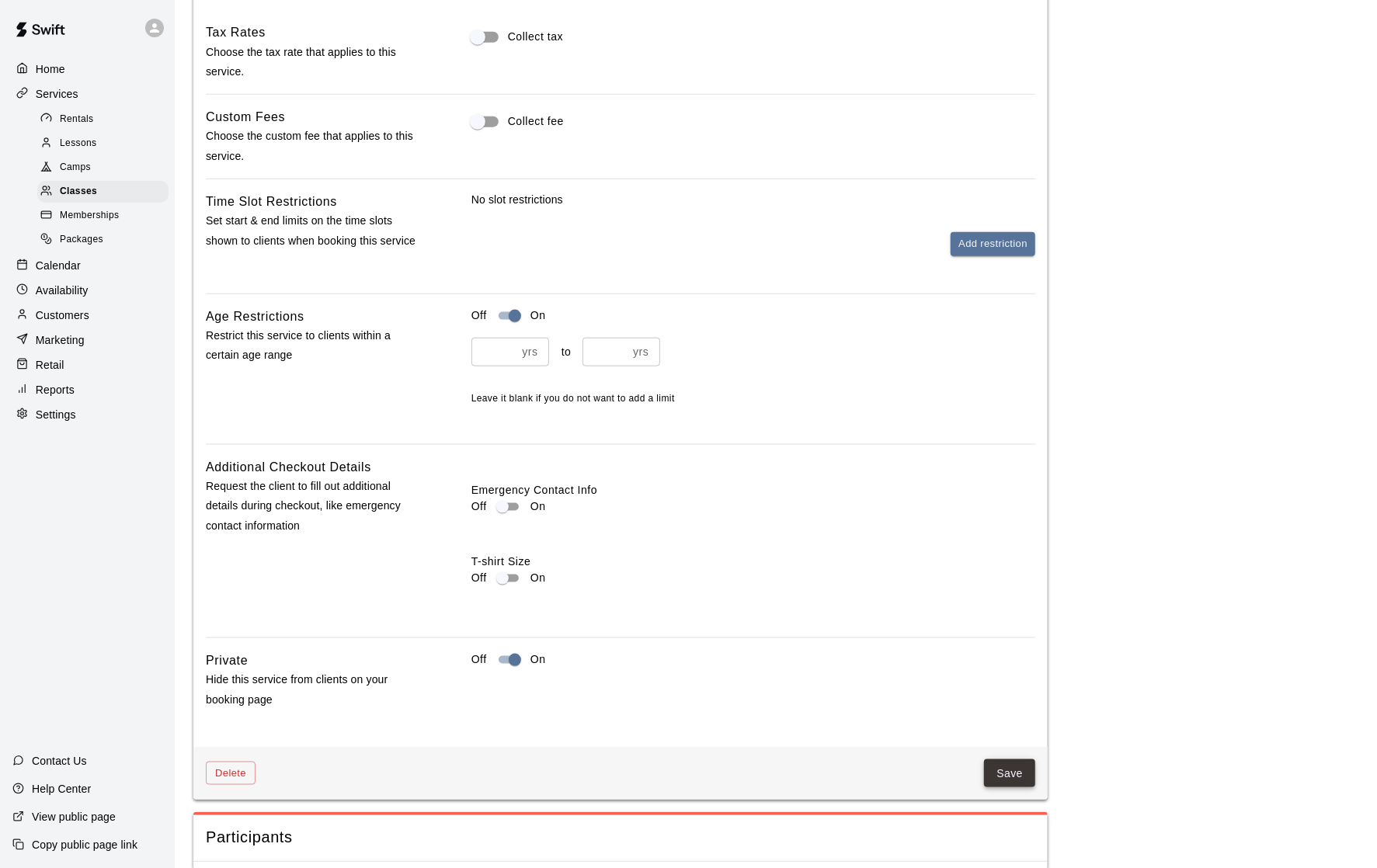
type input "***"
click at [1004, 768] on button "Save" at bounding box center [1010, 773] width 51 height 29
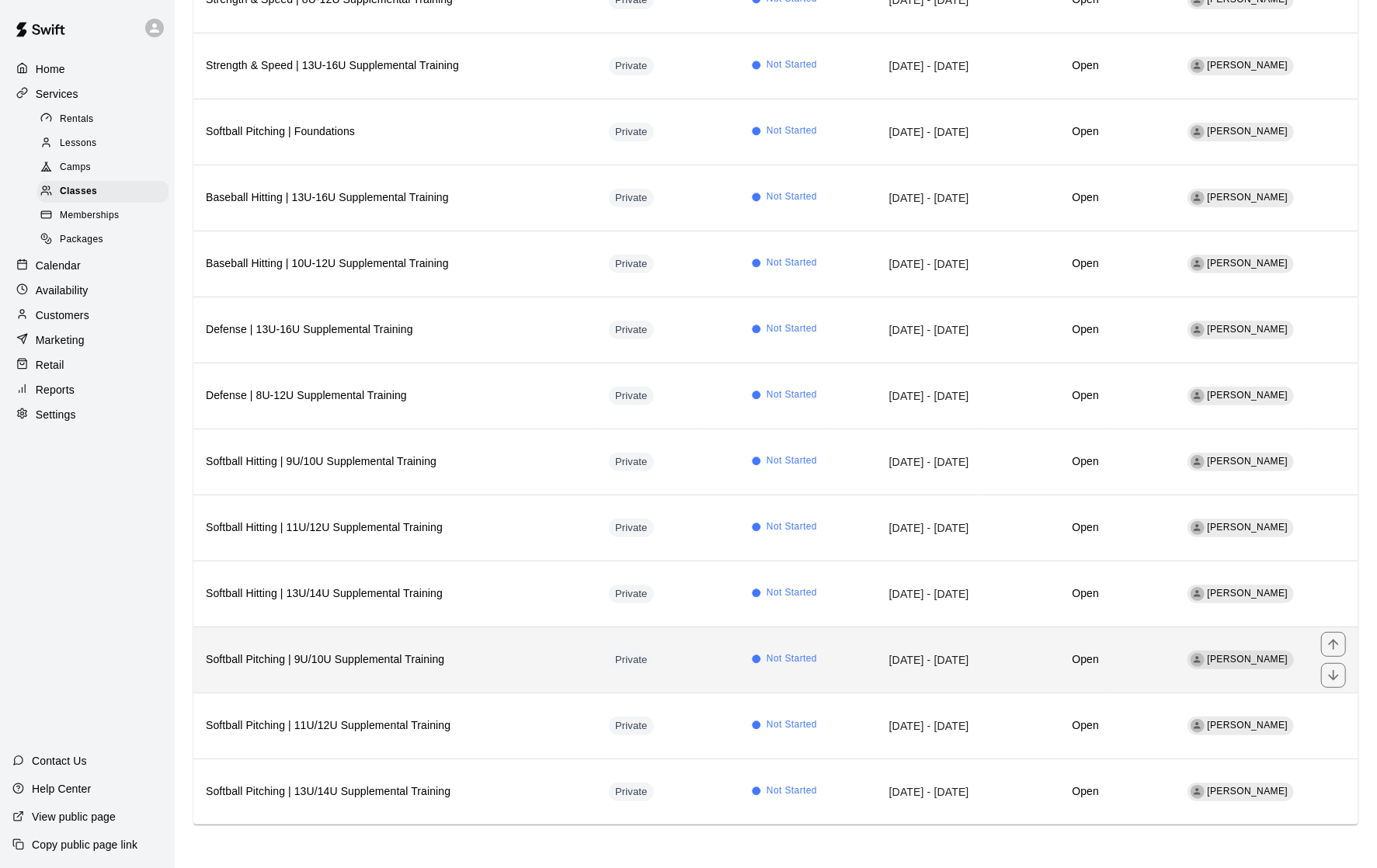
scroll to position [464, 0]
click at [466, 651] on h6 "Softball Pitching | 9U/10U Supplemental Training" at bounding box center [394, 660] width 378 height 17
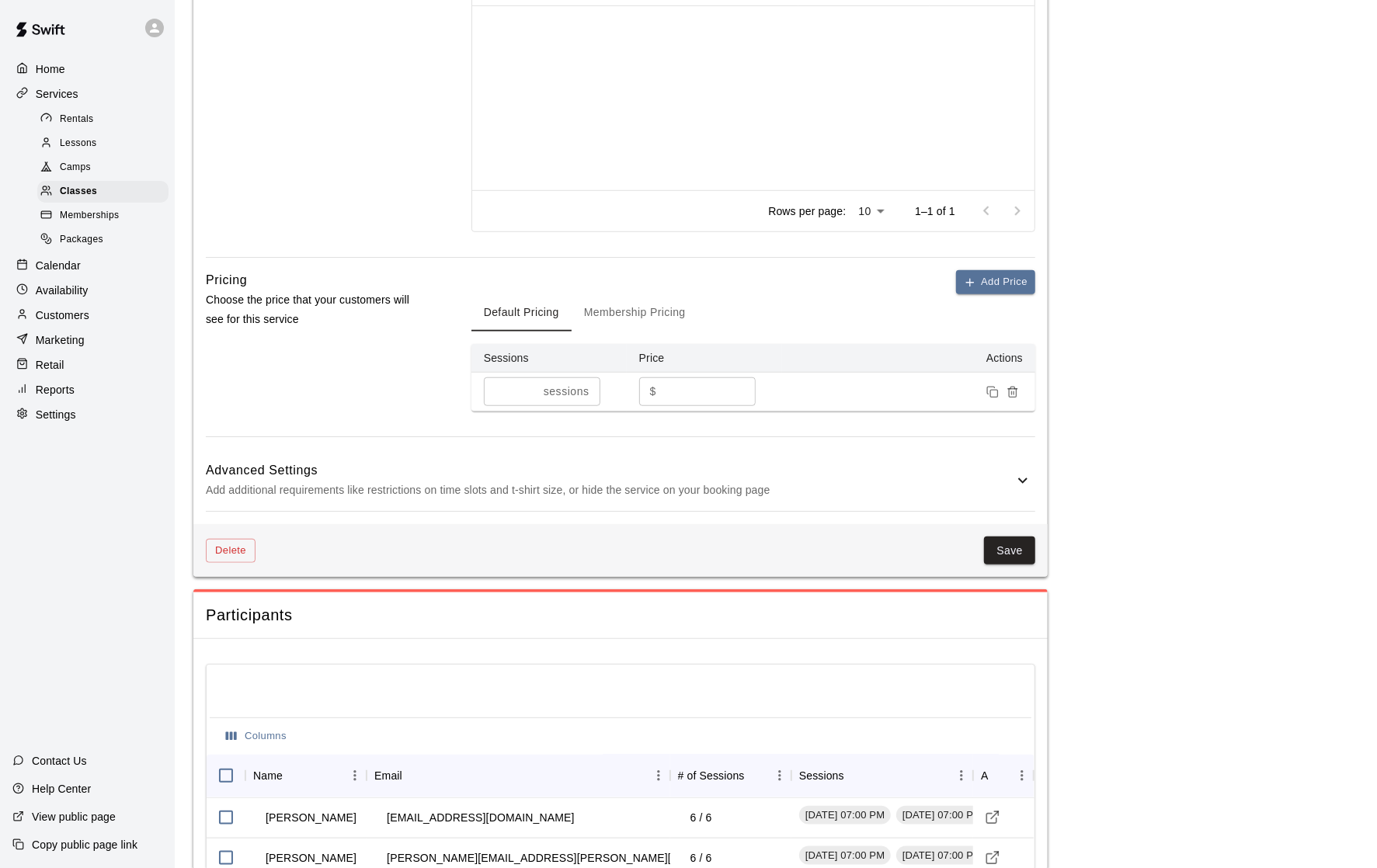
scroll to position [731, 0]
click at [646, 319] on button "Membership Pricing" at bounding box center [634, 312] width 127 height 37
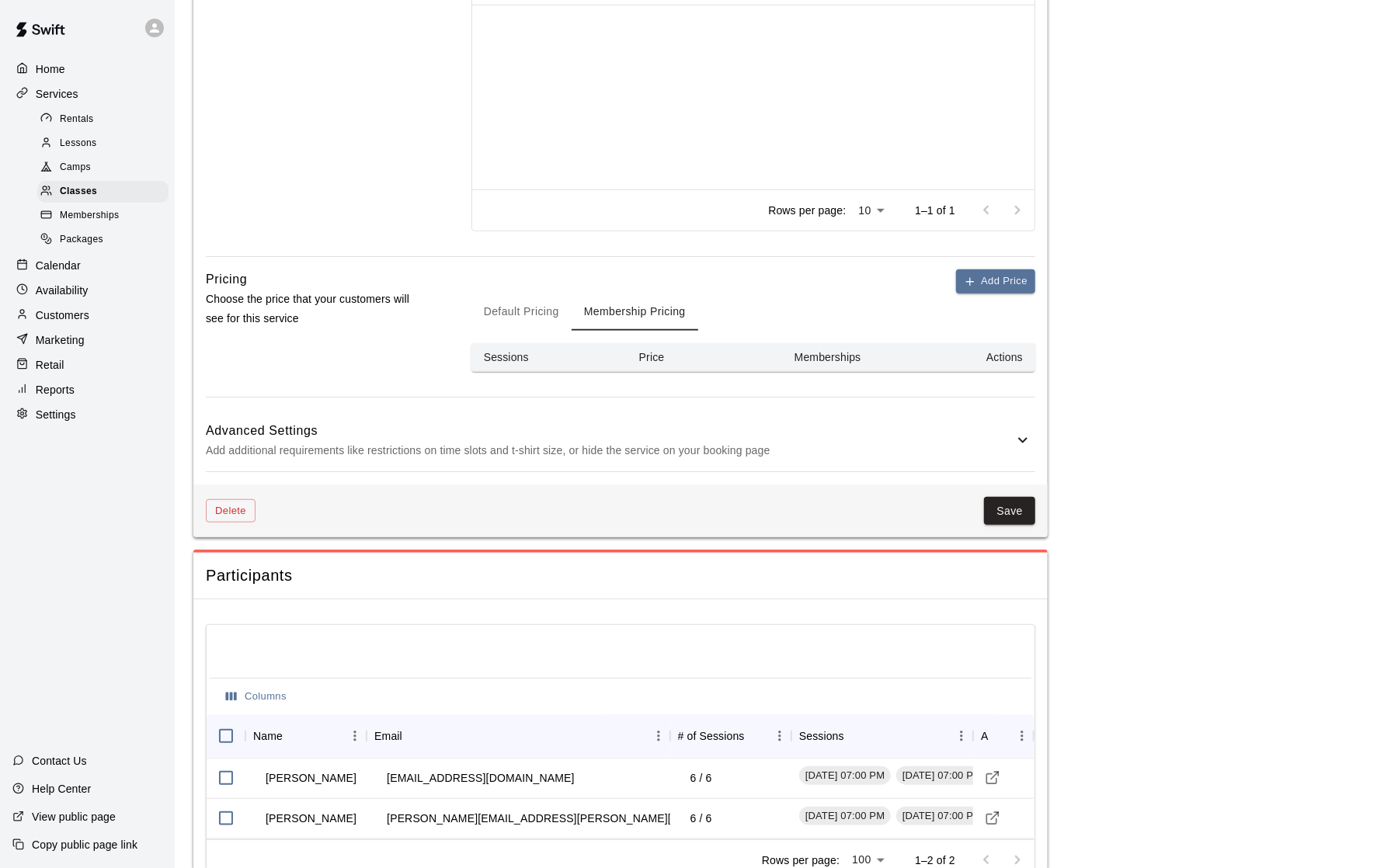
click at [528, 302] on button "Default Pricing" at bounding box center [521, 312] width 100 height 37
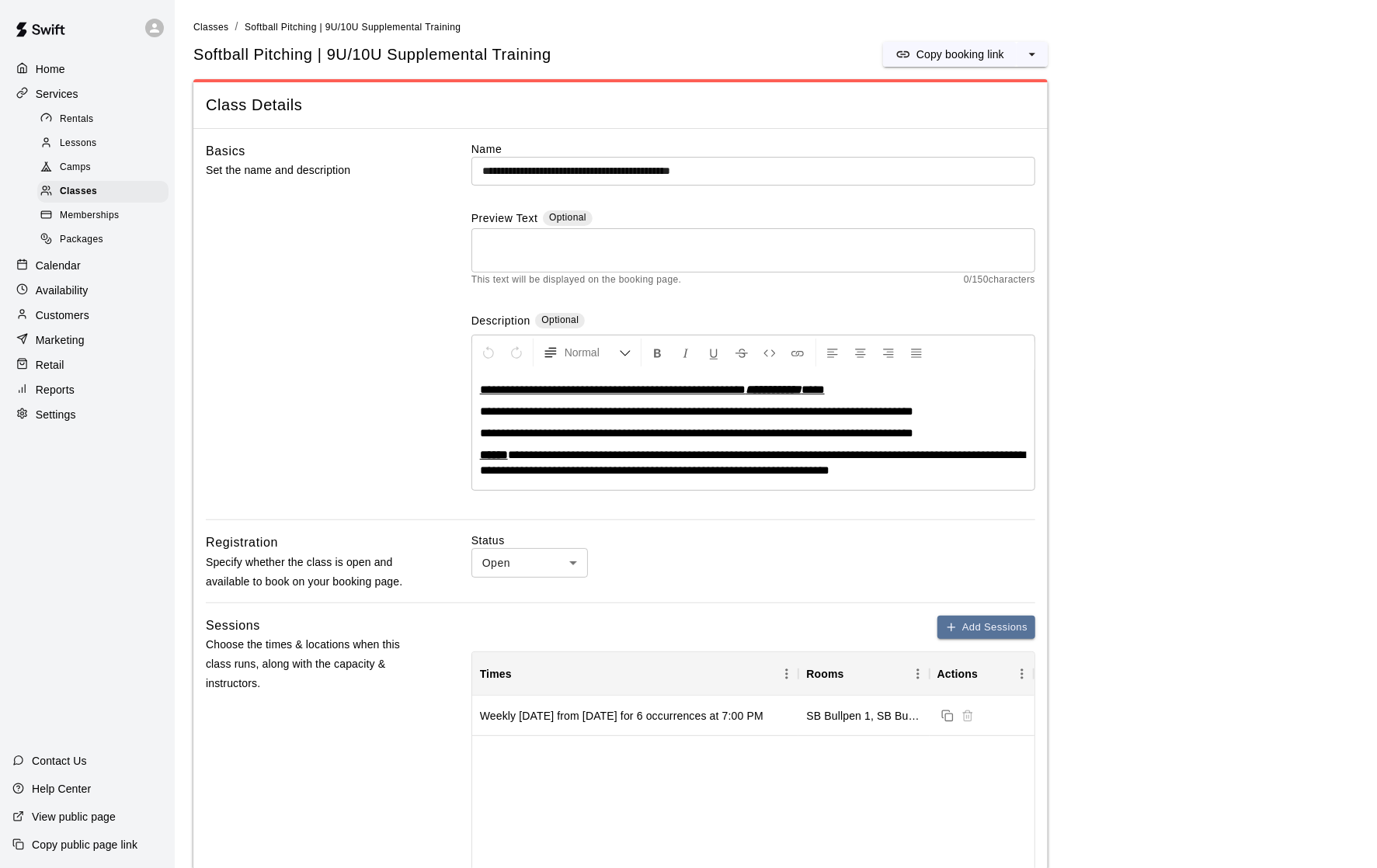
scroll to position [0, 0]
click at [1026, 62] on icon "select merge strategy" at bounding box center [1032, 54] width 16 height 16
click at [715, 60] on div "Softball Pitching | 9U/10U Supplemental Training Copy booking link Copy booking…" at bounding box center [620, 55] width 854 height 25
click at [83, 118] on span "Rentals" at bounding box center [76, 119] width 34 height 16
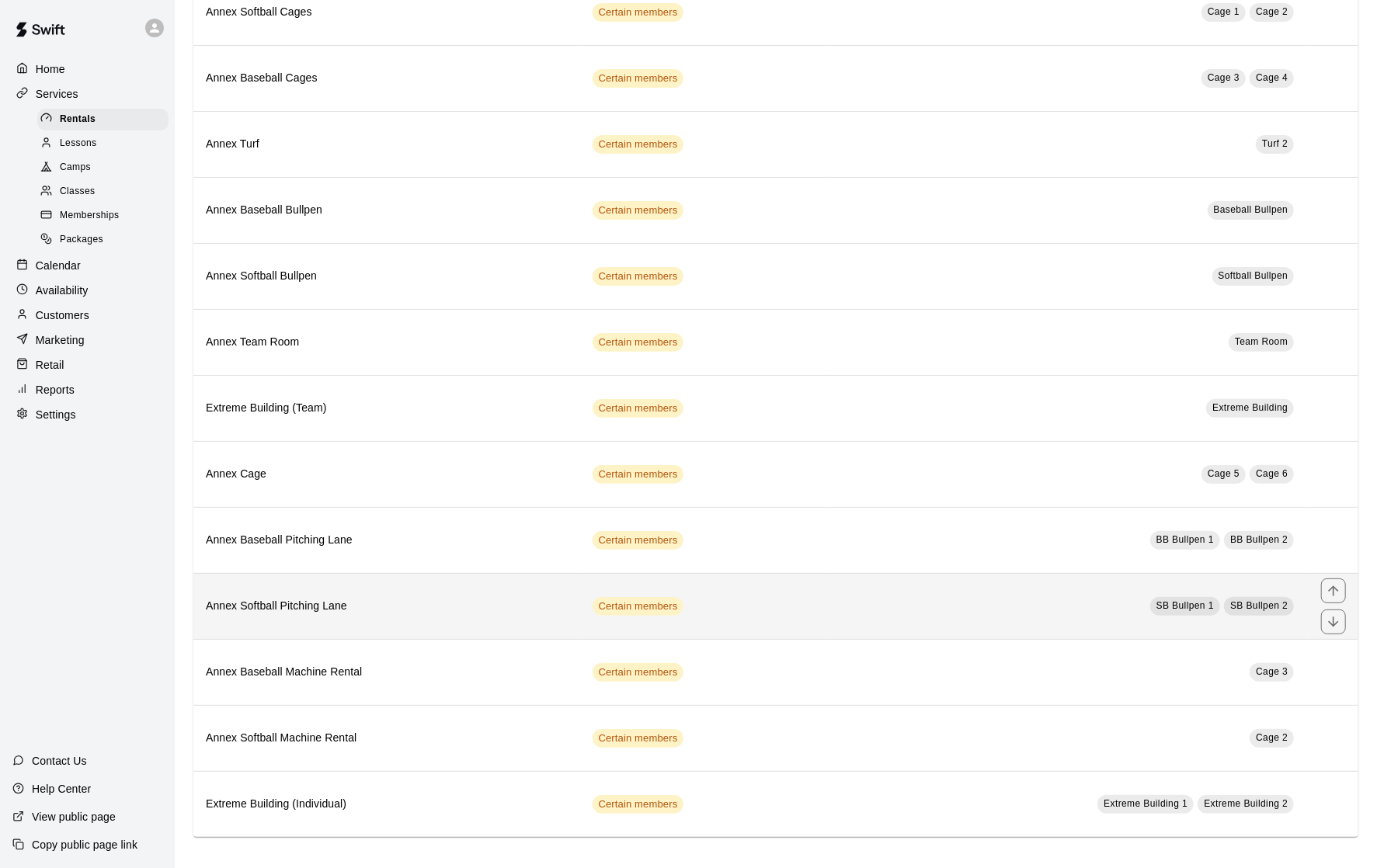
scroll to position [327, 0]
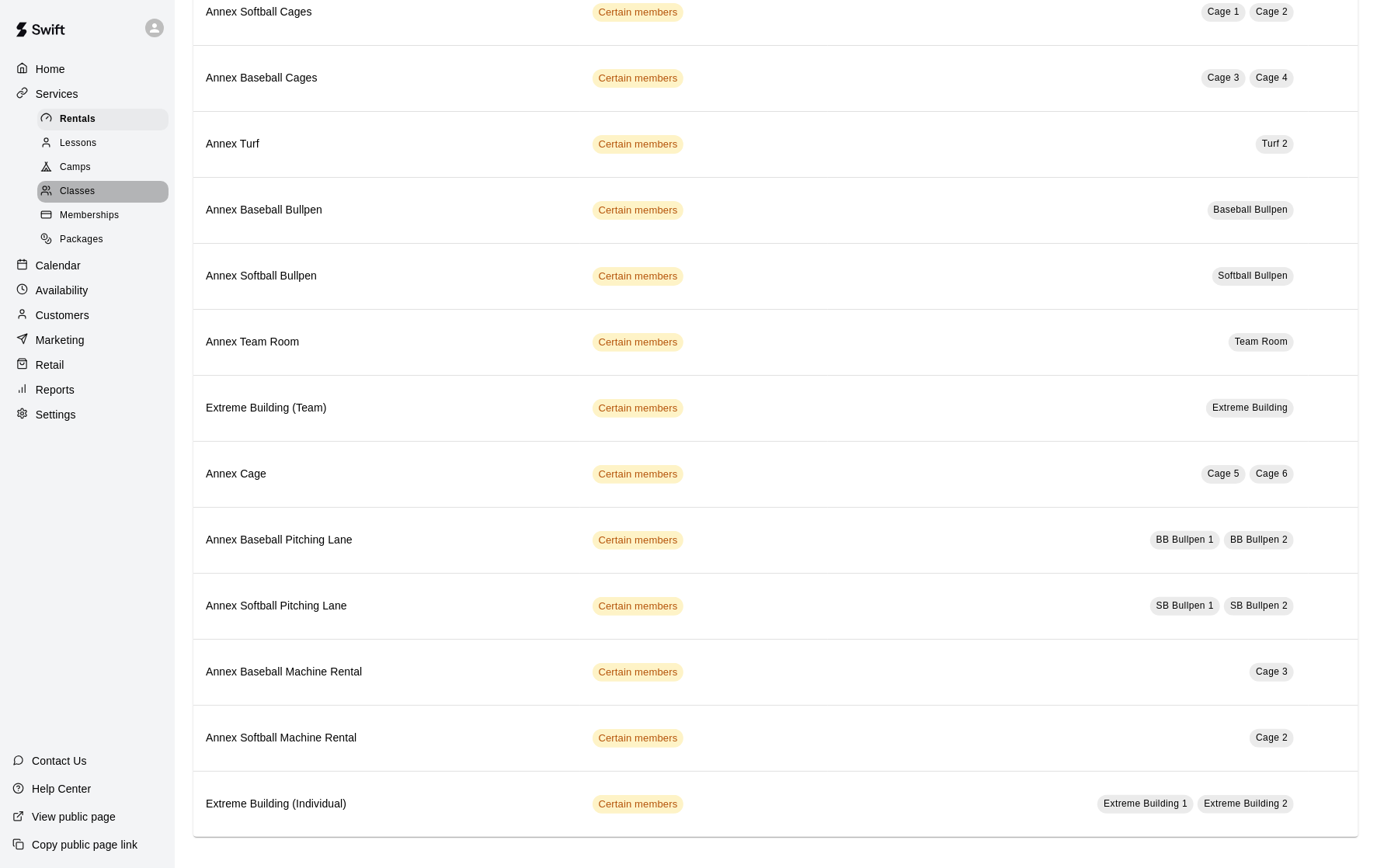
click at [94, 191] on span "Classes" at bounding box center [77, 192] width 35 height 16
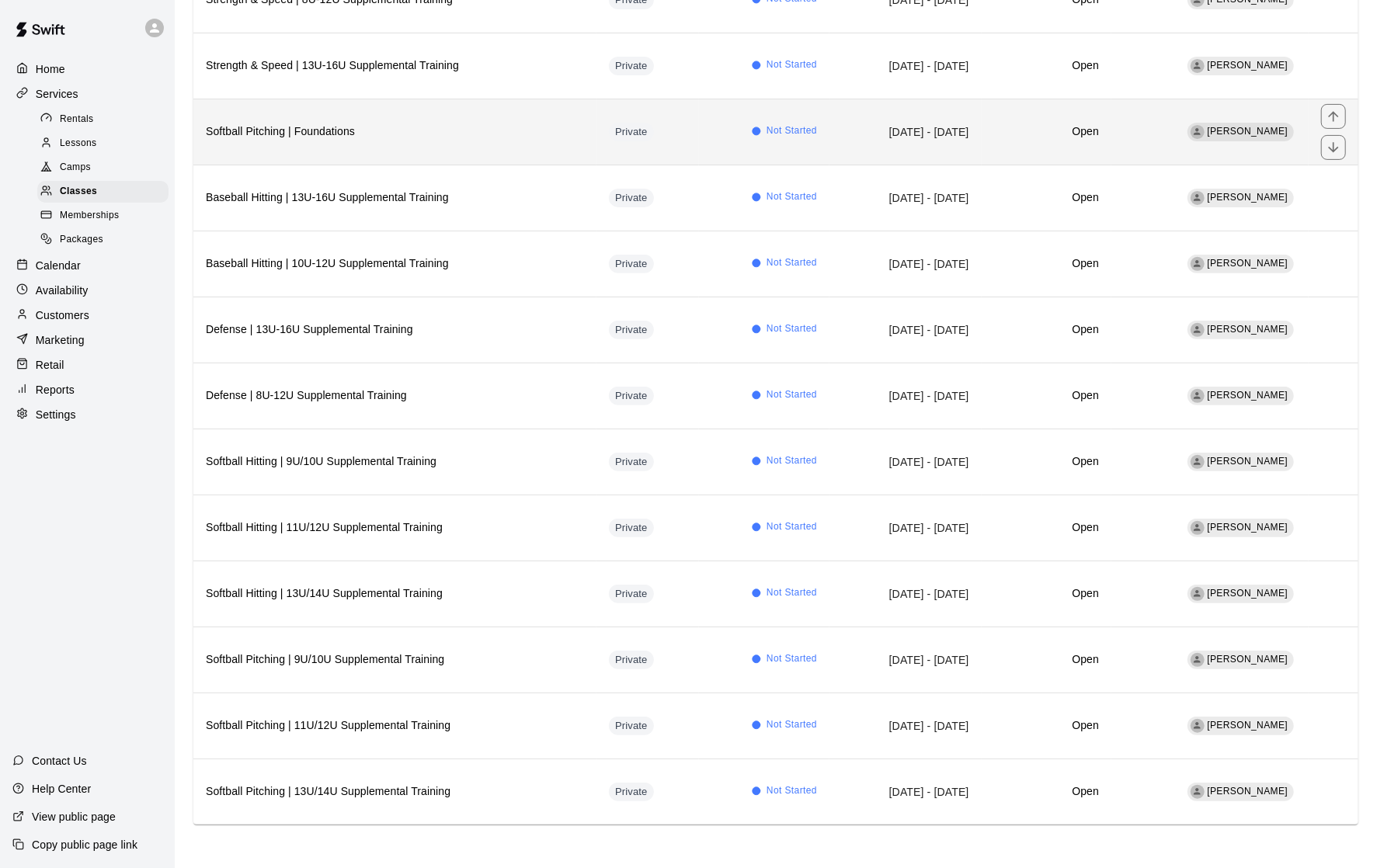
scroll to position [464, 0]
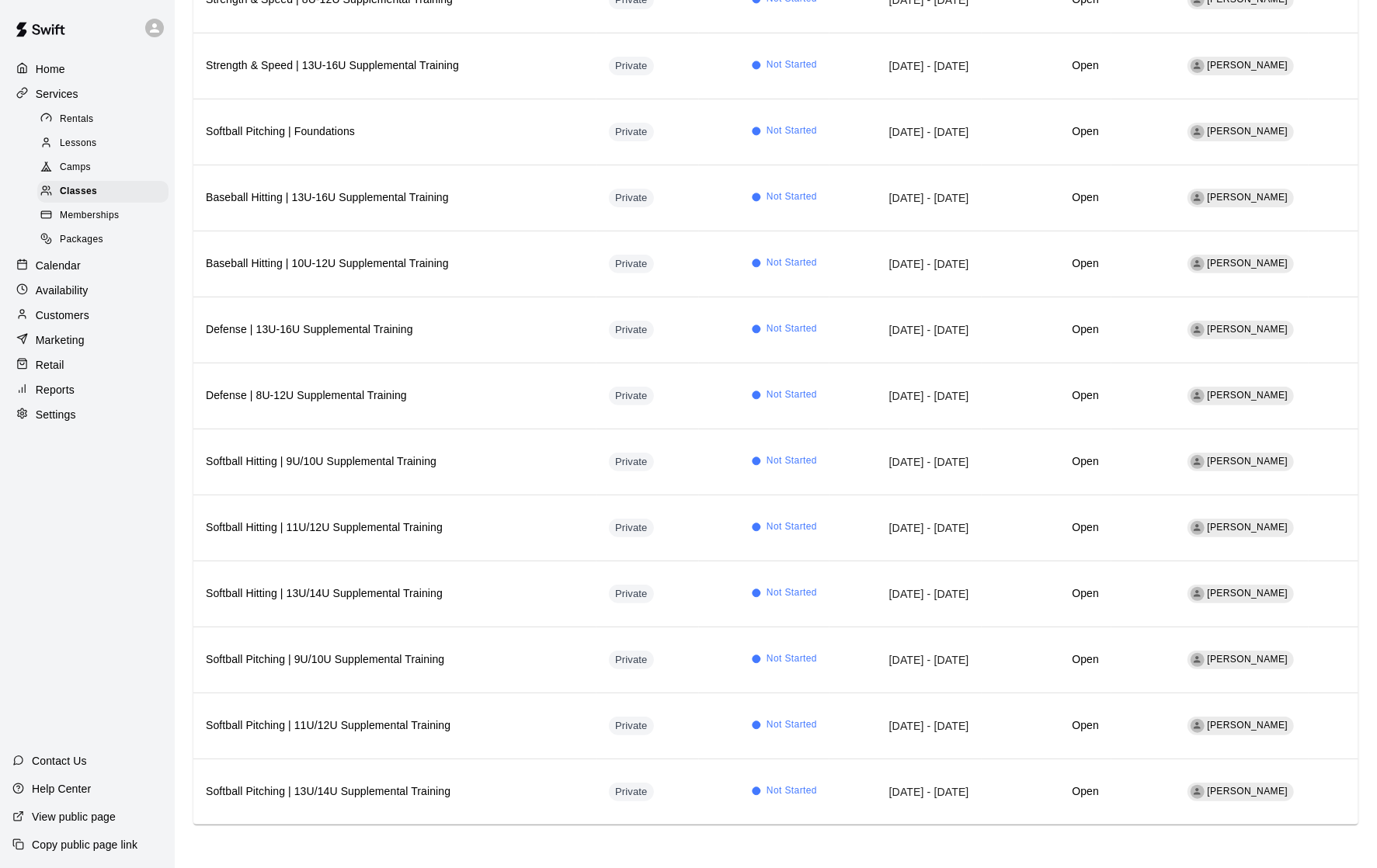
click at [155, 29] on icon at bounding box center [154, 27] width 9 height 9
click at [196, 120] on p "Sign out" at bounding box center [197, 118] width 41 height 16
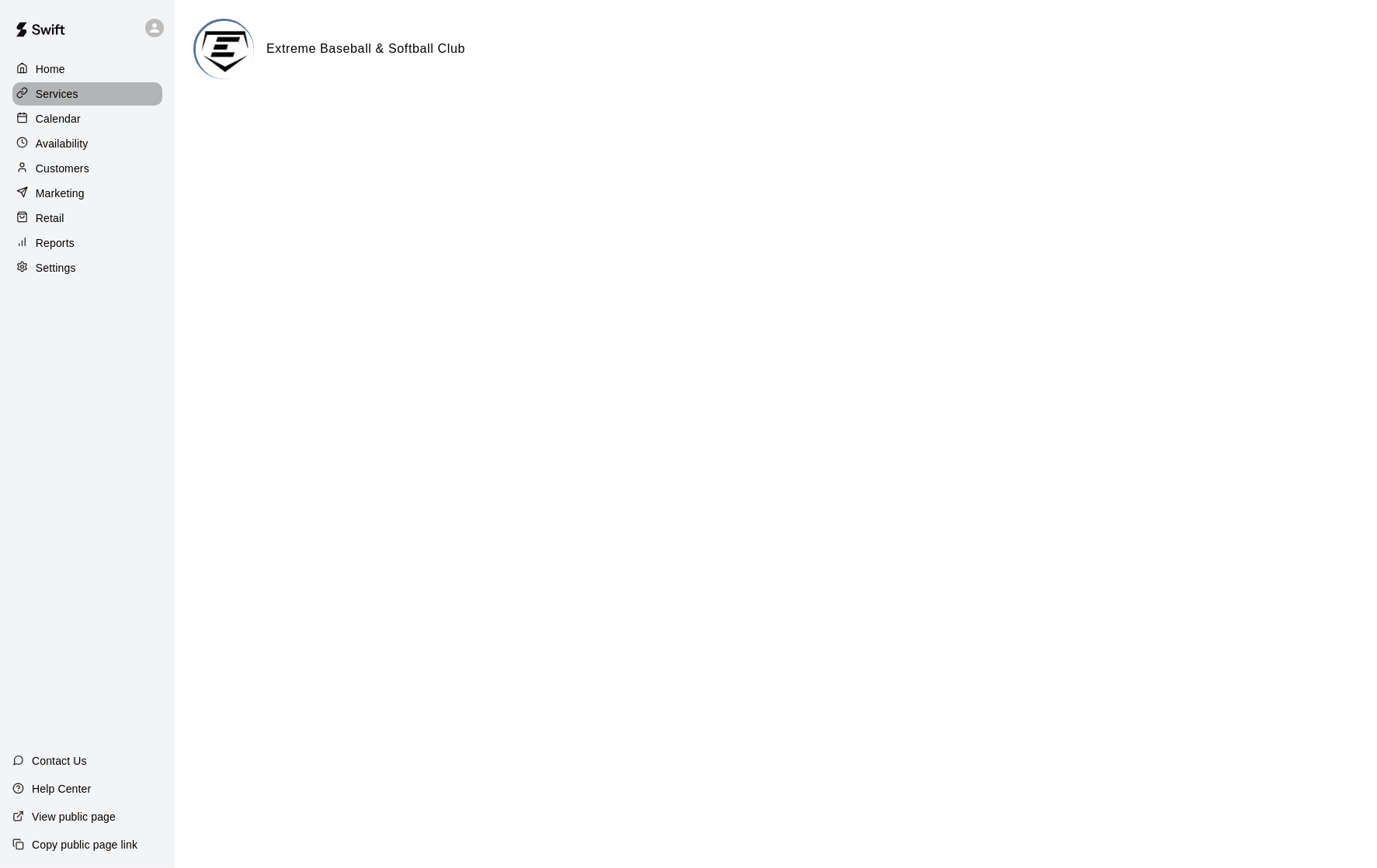
click at [85, 91] on div "Services" at bounding box center [87, 94] width 150 height 23
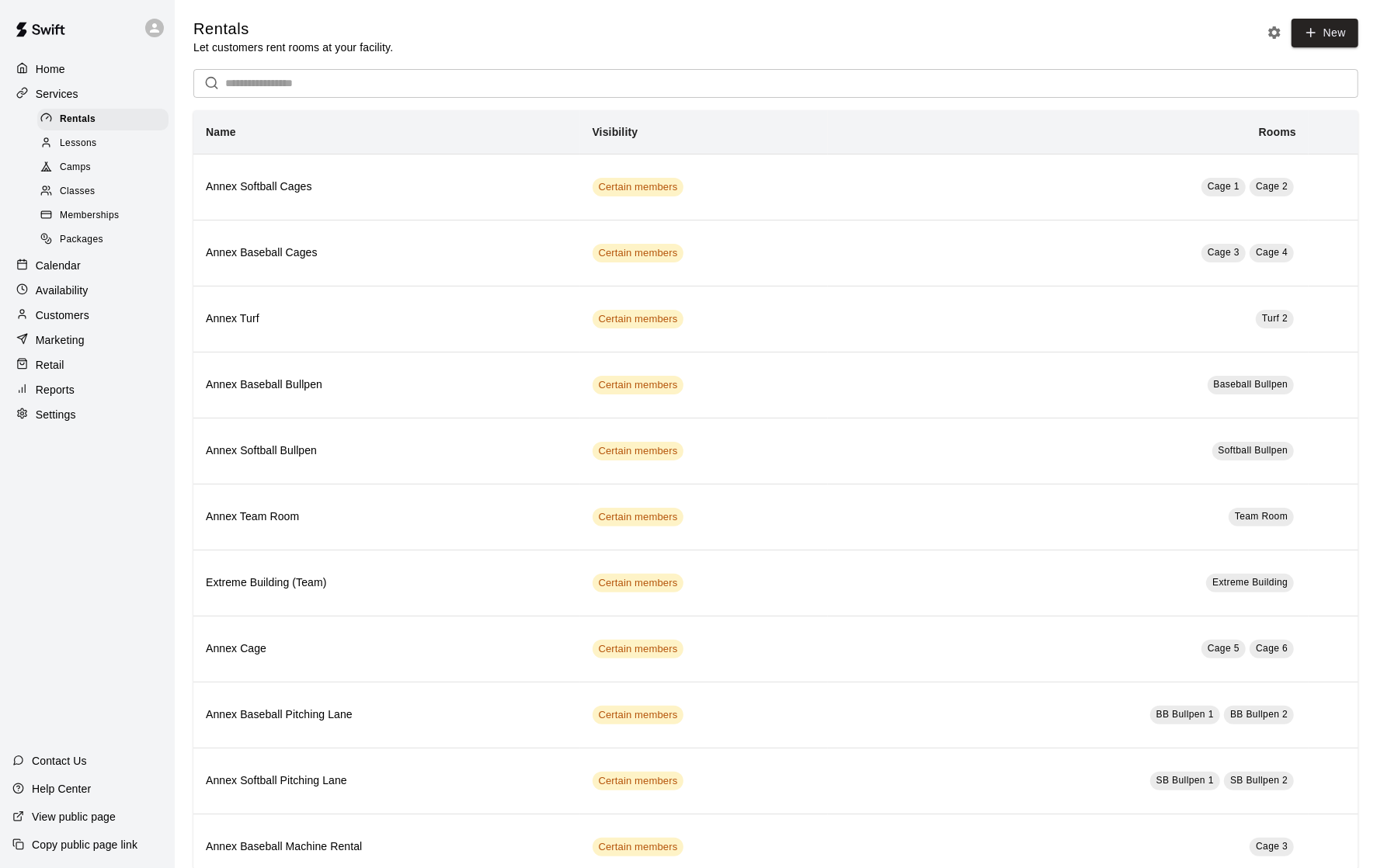
click at [101, 194] on div "Classes" at bounding box center [103, 192] width 131 height 21
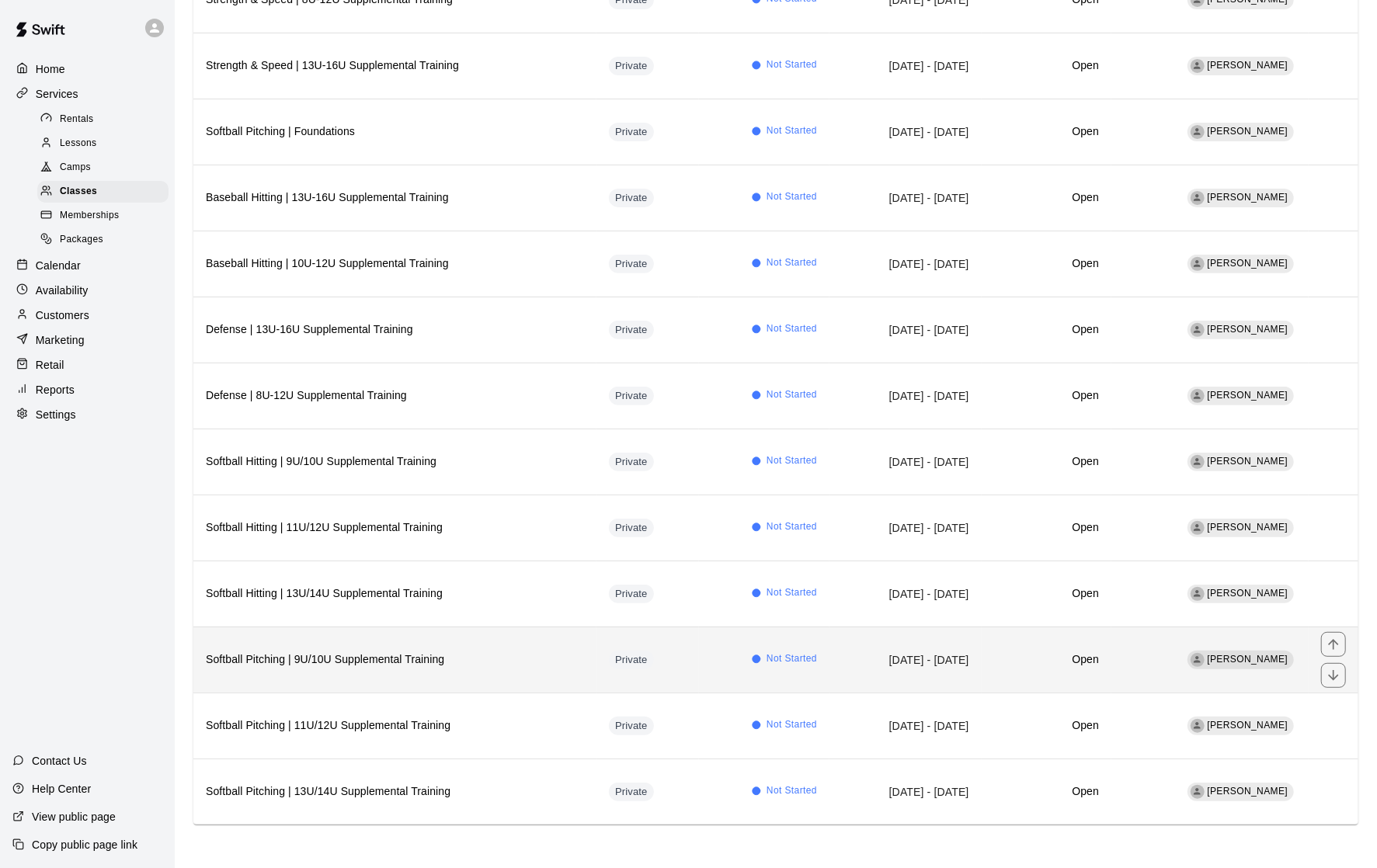
scroll to position [464, 0]
click at [363, 651] on h6 "Softball Pitching | 9U/10U Supplemental Training" at bounding box center [394, 660] width 378 height 17
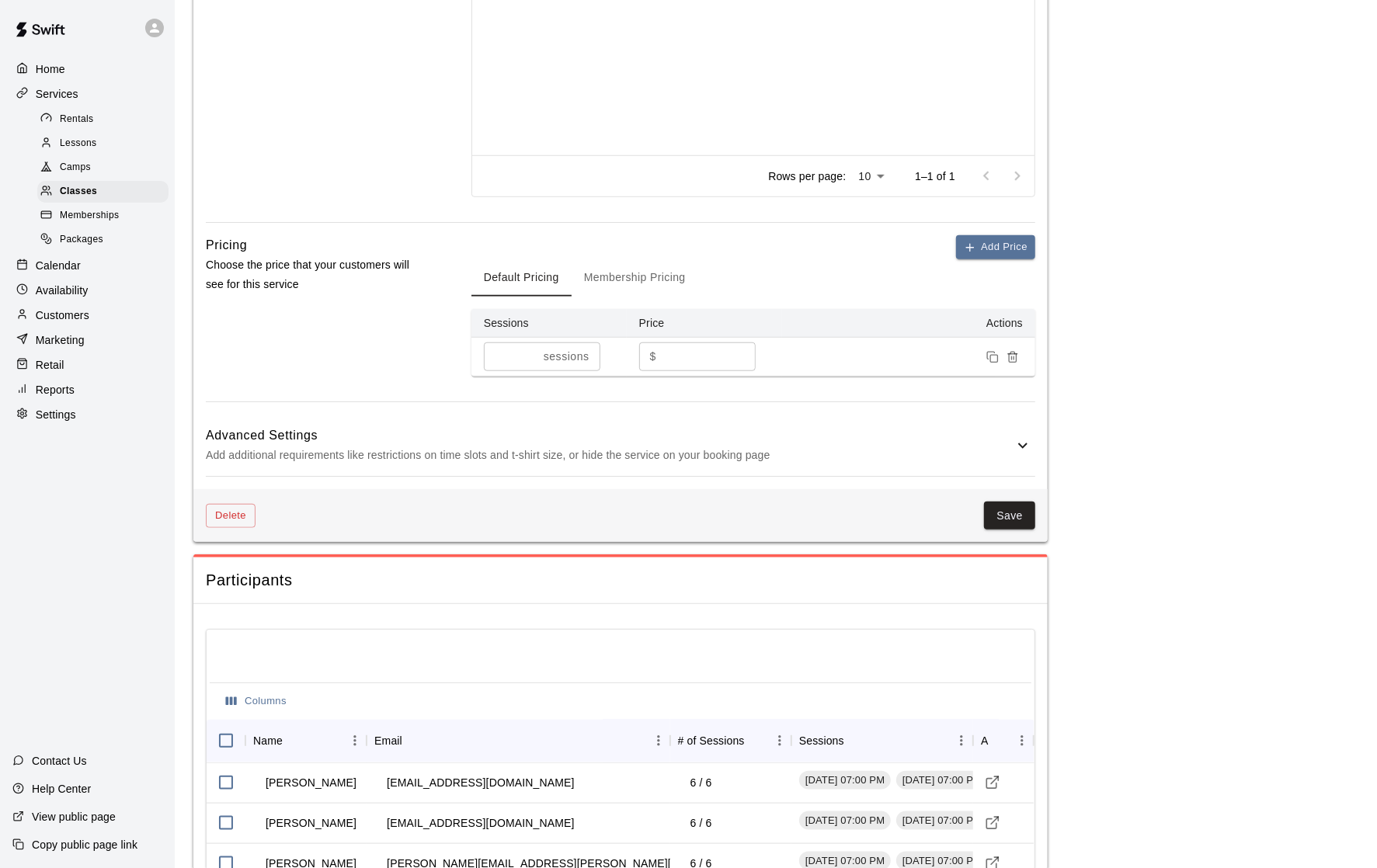
scroll to position [756, 0]
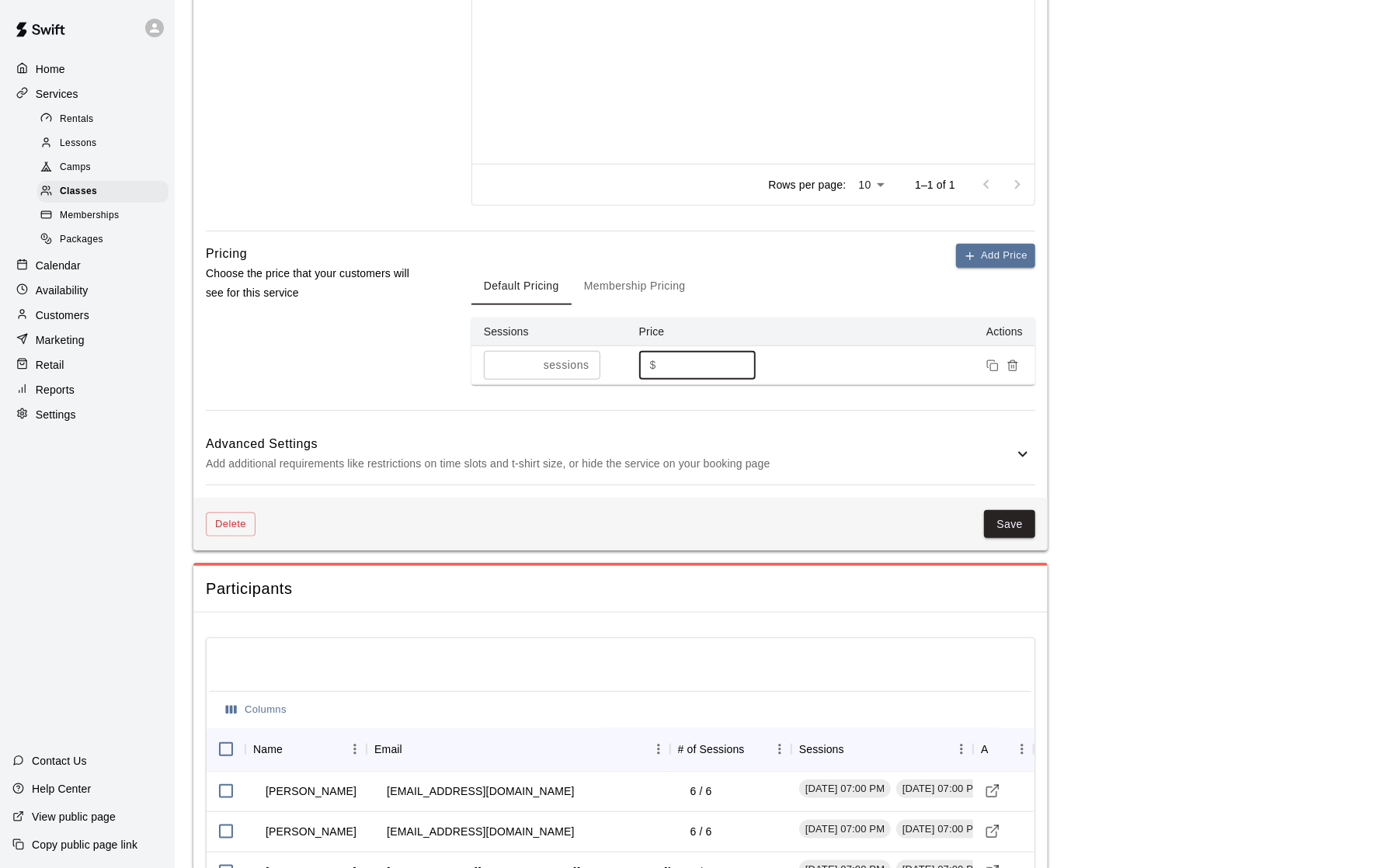
click at [697, 361] on input "***" at bounding box center [709, 365] width 93 height 29
type input "***"
click at [1004, 529] on button "Save" at bounding box center [1010, 524] width 51 height 29
